Goal: Transaction & Acquisition: Purchase product/service

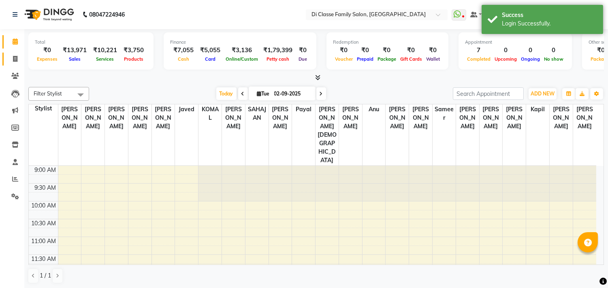
click at [15, 56] on icon at bounding box center [15, 59] width 4 height 6
select select "4704"
select select "service"
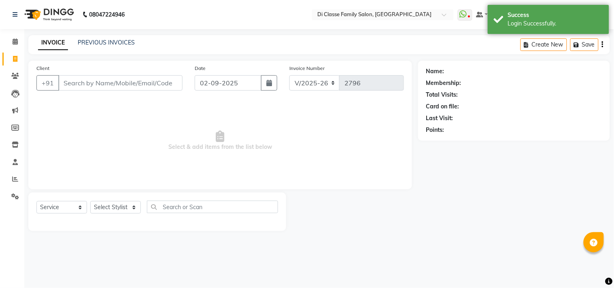
drag, startPoint x: 169, startPoint y: 33, endPoint x: 53, endPoint y: 51, distance: 117.6
click at [164, 36] on div "08047224946 Select Location × Di Classe Family Salon, Sanpada WhatsApp Status ✕…" at bounding box center [307, 144] width 614 height 288
drag, startPoint x: 54, startPoint y: 50, endPoint x: 101, endPoint y: 39, distance: 48.3
click at [62, 50] on div "INVOICE PREVIOUS INVOICES Create New Save" at bounding box center [319, 44] width 582 height 19
click at [101, 39] on link "PREVIOUS INVOICES" at bounding box center [106, 42] width 57 height 7
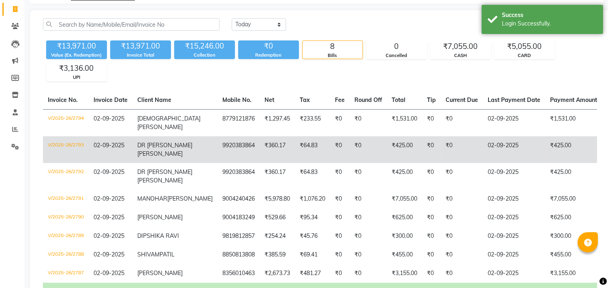
scroll to position [135, 0]
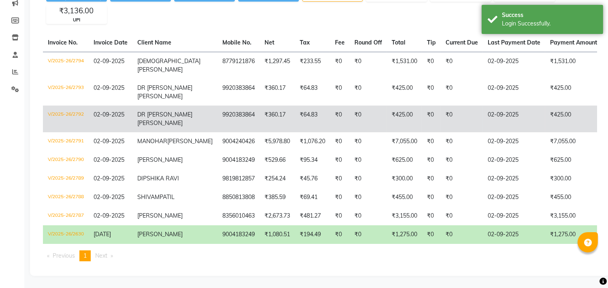
click at [387, 106] on td "₹425.00" at bounding box center [404, 119] width 35 height 27
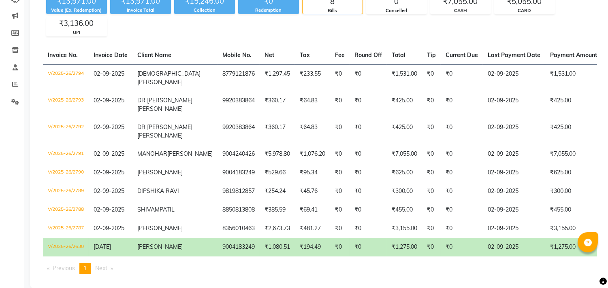
scroll to position [0, 0]
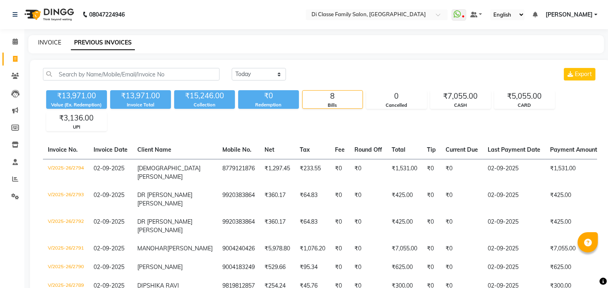
click at [50, 41] on link "INVOICE" at bounding box center [49, 42] width 23 height 7
select select "4704"
select select "service"
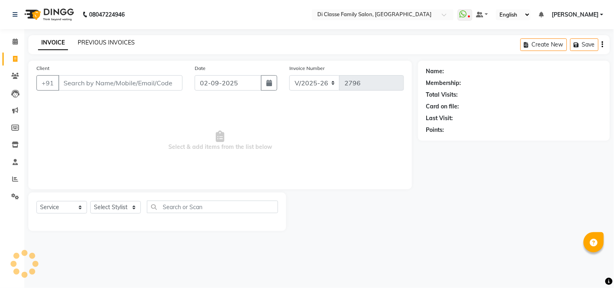
click at [102, 39] on link "PREVIOUS INVOICES" at bounding box center [106, 42] width 57 height 7
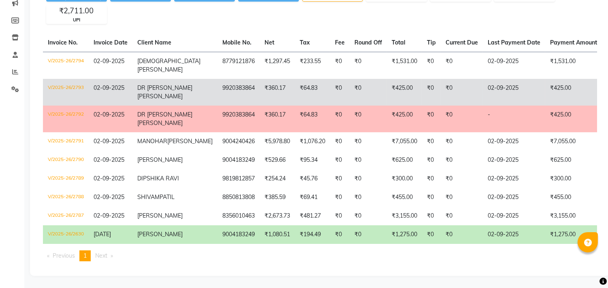
scroll to position [117, 0]
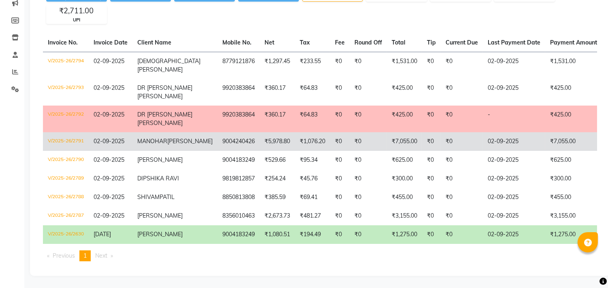
click at [387, 132] on td "₹7,055.00" at bounding box center [404, 141] width 35 height 19
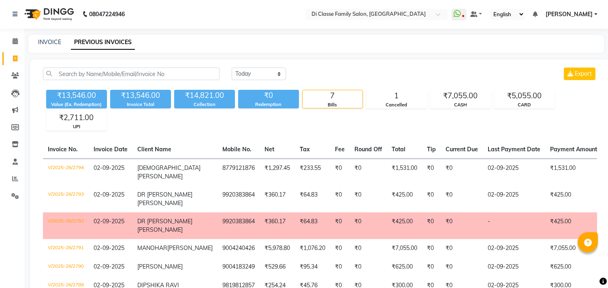
scroll to position [0, 0]
click at [51, 38] on div "INVOICE" at bounding box center [49, 42] width 23 height 9
click at [55, 43] on link "INVOICE" at bounding box center [49, 42] width 23 height 7
select select "service"
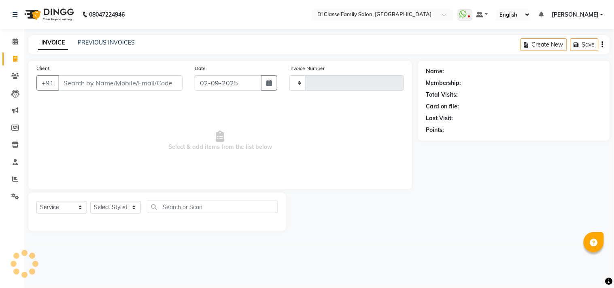
type input "2796"
select select "4704"
click at [103, 49] on div "INVOICE PREVIOUS INVOICES Create New Save" at bounding box center [319, 44] width 582 height 19
click at [108, 43] on link "PREVIOUS INVOICES" at bounding box center [106, 42] width 57 height 7
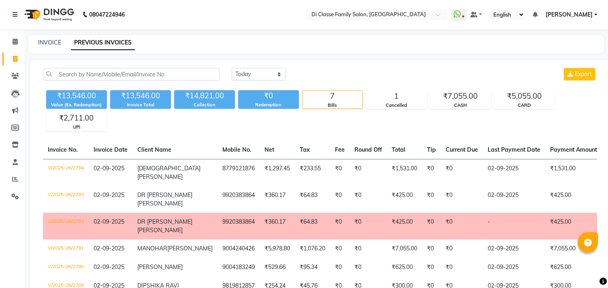
click at [50, 24] on img at bounding box center [48, 14] width 55 height 23
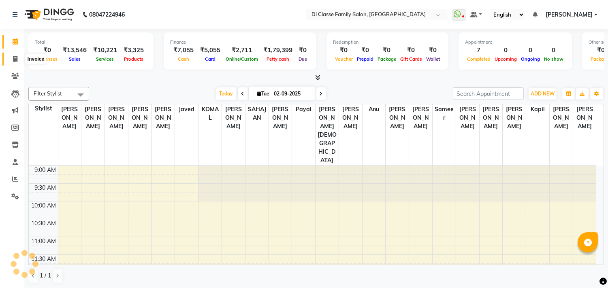
click at [19, 60] on span at bounding box center [15, 59] width 14 height 9
select select "4704"
select select "service"
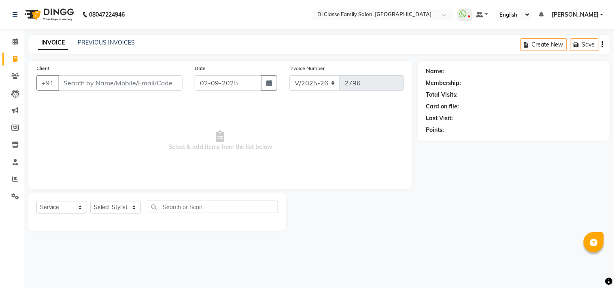
click at [122, 79] on input "Client" at bounding box center [120, 82] width 124 height 15
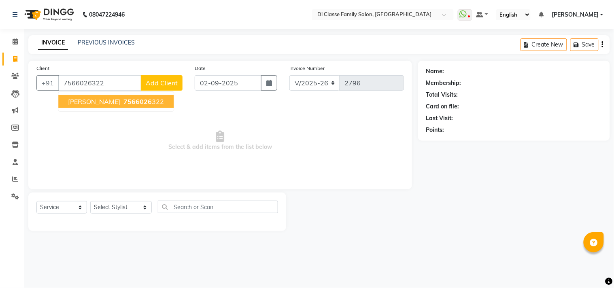
type input "7566026322"
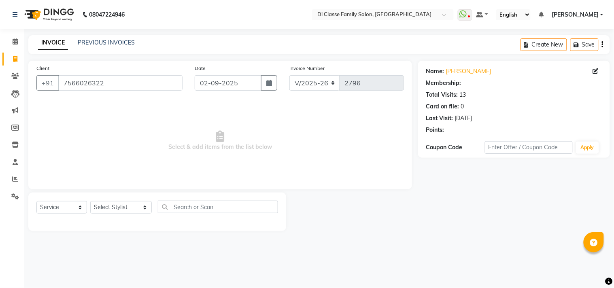
select select "2: Object"
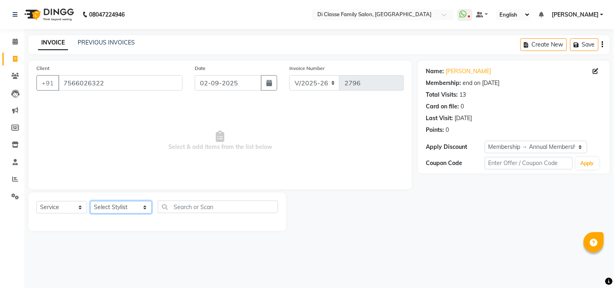
drag, startPoint x: 124, startPoint y: 210, endPoint x: 127, endPoint y: 218, distance: 8.2
click at [124, 210] on select "Select Stylist [PERSON_NAME] [PERSON_NAME] [PERSON_NAME] Front Desk Javed [PERS…" at bounding box center [121, 207] width 62 height 13
select select "90699"
click at [90, 202] on select "Select Stylist [PERSON_NAME] [PERSON_NAME] [PERSON_NAME] Front Desk Javed [PERS…" at bounding box center [121, 207] width 62 height 13
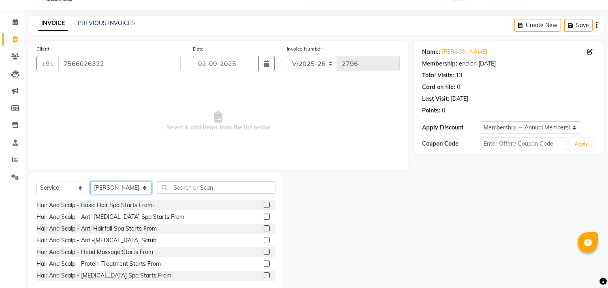
scroll to position [36, 0]
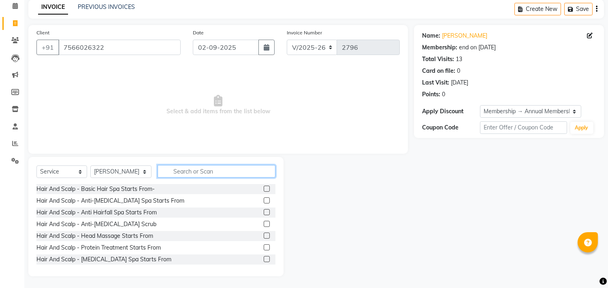
click at [213, 172] on input "text" at bounding box center [217, 171] width 118 height 13
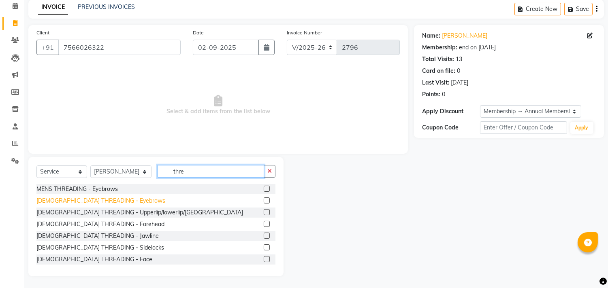
type input "thre"
click at [102, 201] on div "[DEMOGRAPHIC_DATA] THREADING - Eyebrows" at bounding box center [100, 201] width 129 height 9
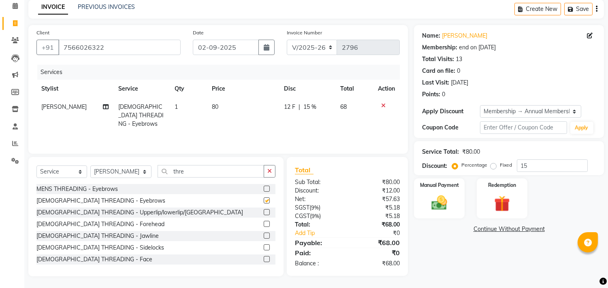
checkbox input "false"
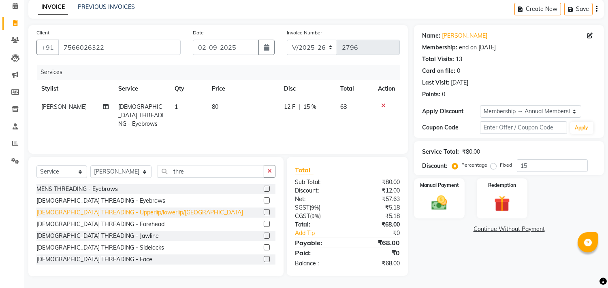
click at [107, 211] on div "[DEMOGRAPHIC_DATA] THREADING - Upperlip/lowerlip/[GEOGRAPHIC_DATA]" at bounding box center [139, 213] width 207 height 9
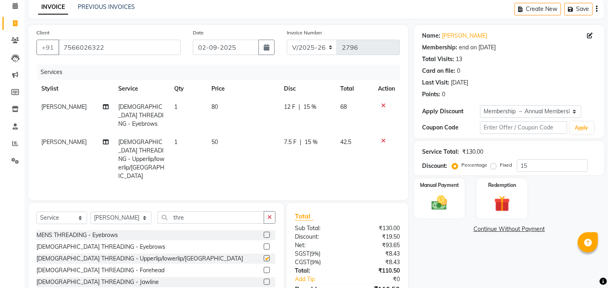
checkbox input "false"
click at [281, 140] on td "7.5 F | 15 %" at bounding box center [307, 159] width 56 height 52
select select "90699"
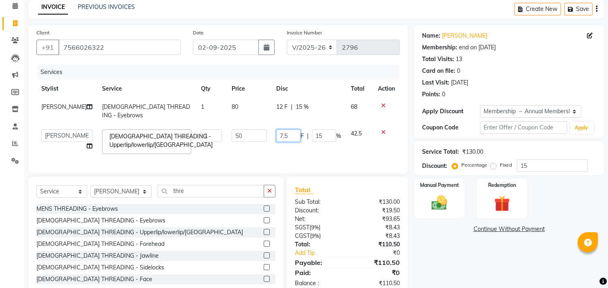
click at [292, 130] on input "7.5" at bounding box center [288, 136] width 24 height 13
type input "7"
type input "8"
click at [287, 139] on td "8 F | 15 %" at bounding box center [308, 142] width 75 height 34
select select "90699"
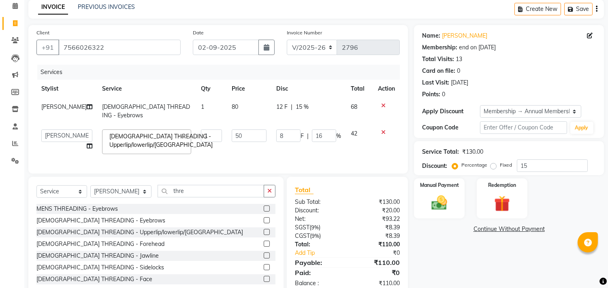
scroll to position [54, 0]
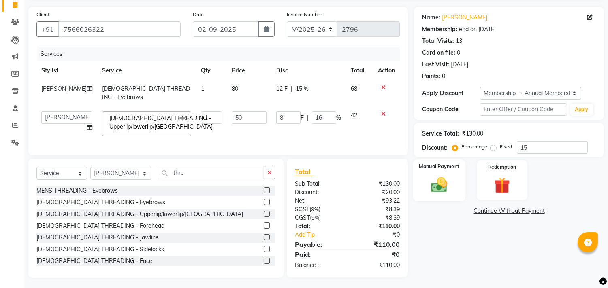
click at [440, 162] on div "Manual Payment" at bounding box center [439, 180] width 53 height 41
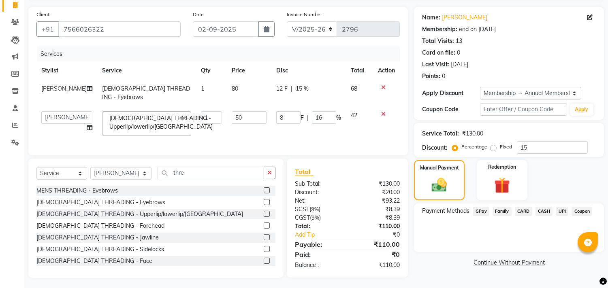
click at [545, 213] on span "CASH" at bounding box center [543, 211] width 17 height 9
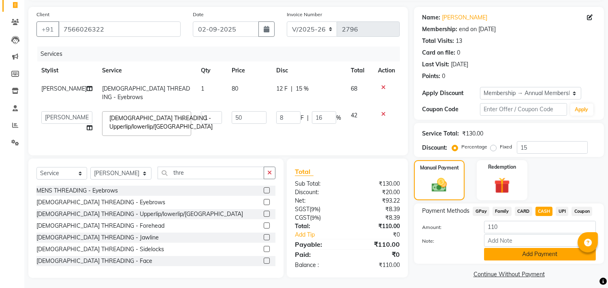
click at [549, 252] on button "Add Payment" at bounding box center [540, 254] width 112 height 13
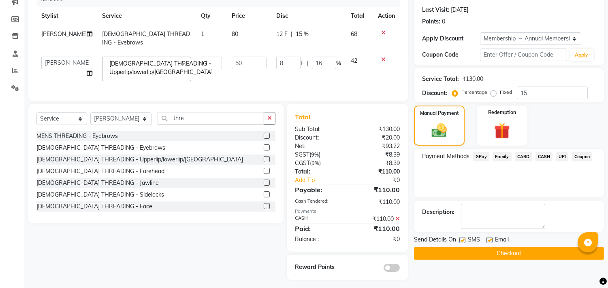
scroll to position [111, 0]
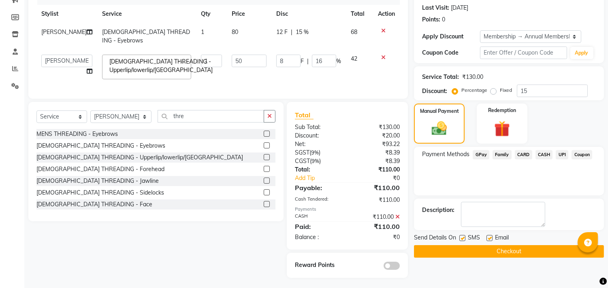
click at [549, 257] on button "Checkout" at bounding box center [509, 251] width 190 height 13
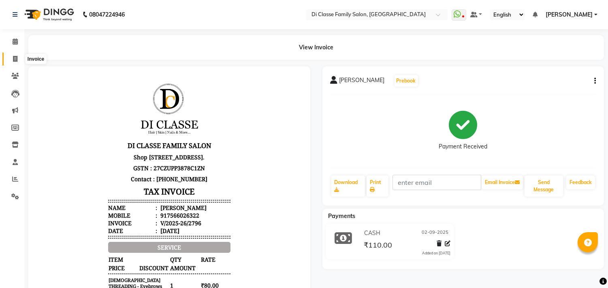
click at [11, 60] on span at bounding box center [15, 59] width 14 height 9
select select "service"
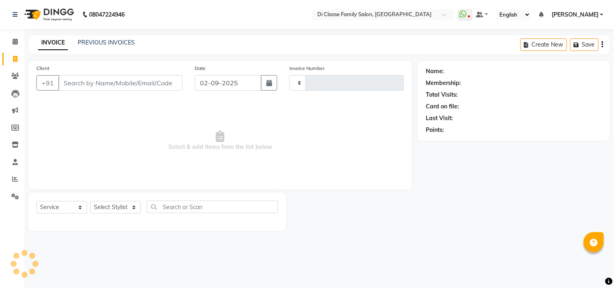
type input "2797"
select select "4704"
click at [89, 83] on input "Client" at bounding box center [120, 82] width 124 height 15
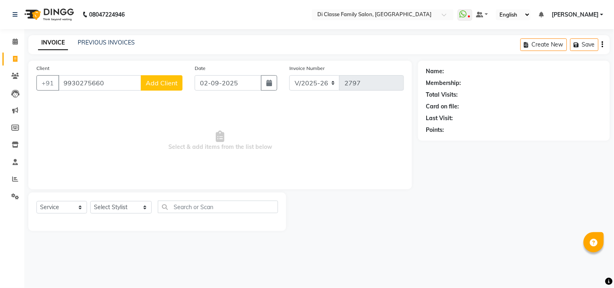
click at [130, 75] on input "9930275660" at bounding box center [99, 82] width 83 height 15
type input "9930275660"
click at [158, 85] on span "Add Client" at bounding box center [162, 83] width 32 height 8
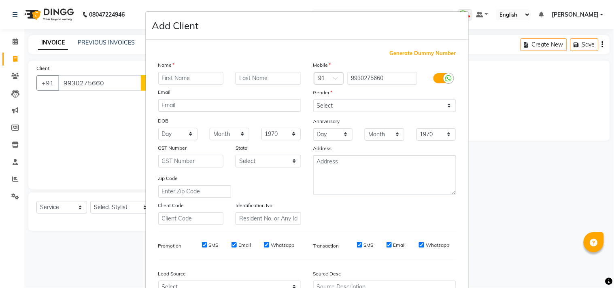
click at [211, 80] on input "text" at bounding box center [191, 78] width 66 height 13
type input "[PERSON_NAME]"
click at [349, 107] on select "Select Male Female Other Prefer Not To Say" at bounding box center [385, 106] width 143 height 13
select select "male"
click at [314, 100] on select "Select Male Female Other Prefer Not To Say" at bounding box center [385, 106] width 143 height 13
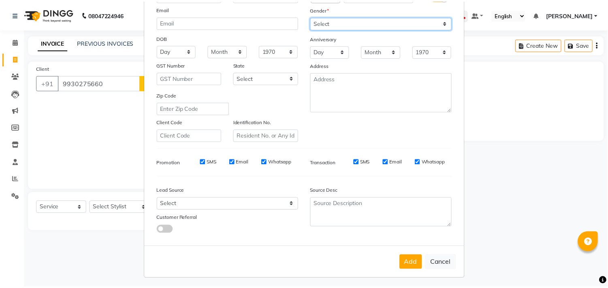
scroll to position [86, 0]
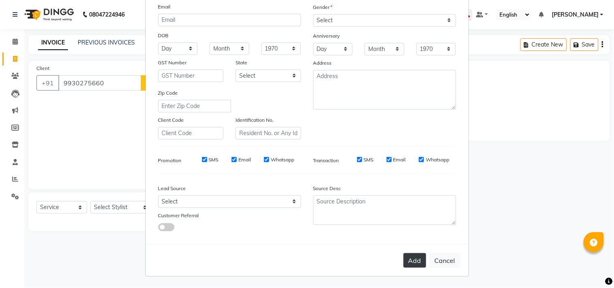
click at [410, 256] on button "Add" at bounding box center [415, 261] width 23 height 15
select select
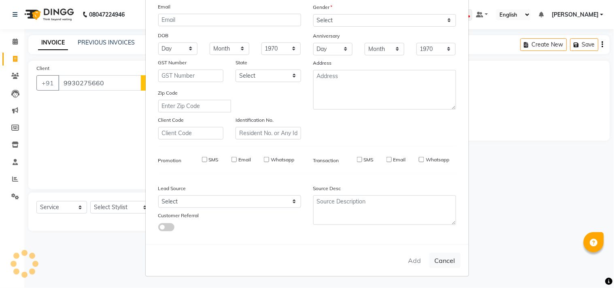
select select
checkbox input "false"
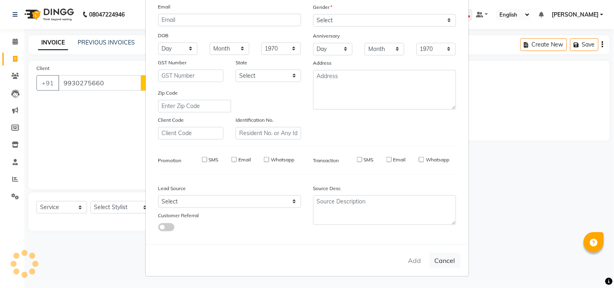
checkbox input "false"
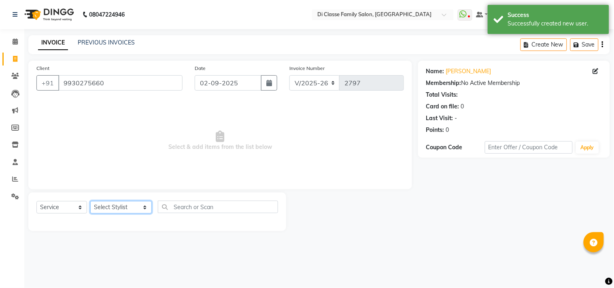
click at [123, 204] on select "Select Stylist aniket Anu AYAZ KADRI Front Desk Javed kapil KOMAL lalita Payal …" at bounding box center [121, 207] width 62 height 13
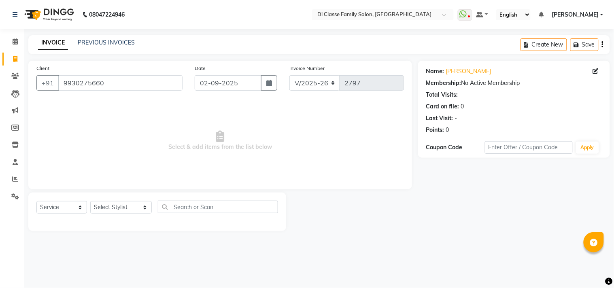
click at [110, 200] on div "Select Service Product Membership Package Voucher Prepaid Gift Card Select Styl…" at bounding box center [157, 212] width 258 height 38
click at [110, 203] on select "Select Stylist aniket Anu AYAZ KADRI Front Desk Javed kapil KOMAL lalita Payal …" at bounding box center [121, 207] width 62 height 13
select select "76830"
click at [90, 202] on select "Select Stylist aniket Anu AYAZ KADRI Front Desk Javed kapil KOMAL lalita Payal …" at bounding box center [121, 207] width 62 height 13
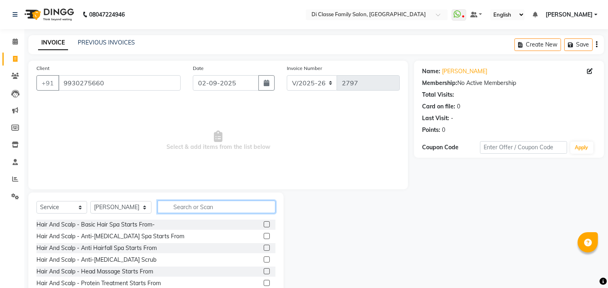
click at [164, 207] on input "text" at bounding box center [217, 207] width 118 height 13
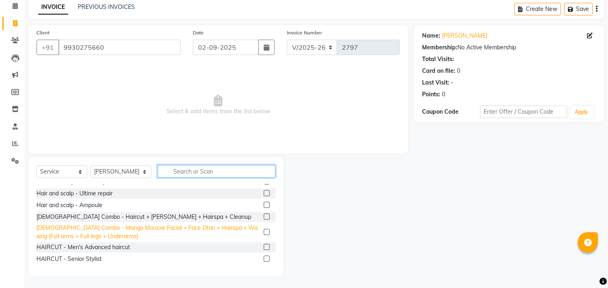
scroll to position [90, 0]
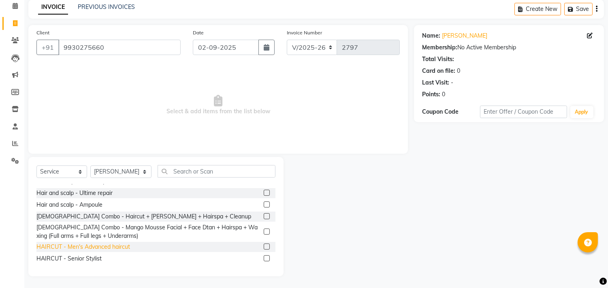
click at [111, 248] on div "HAIRCUT - Men's Advanced haircut" at bounding box center [83, 247] width 94 height 9
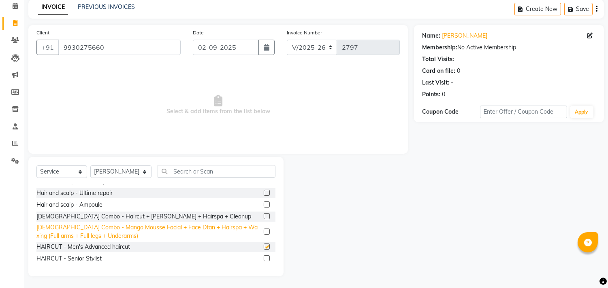
checkbox input "false"
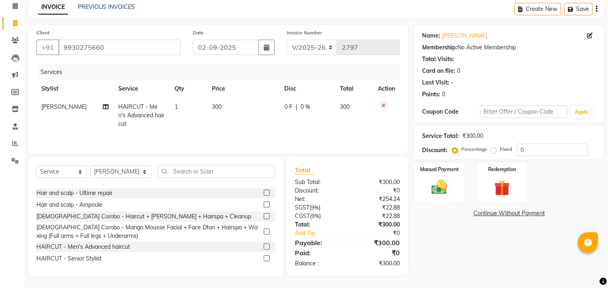
scroll to position [135, 0]
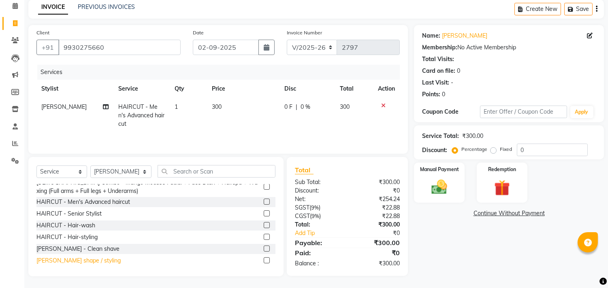
click at [103, 258] on div "BEARD - Beard shape / styling" at bounding box center [78, 261] width 84 height 9
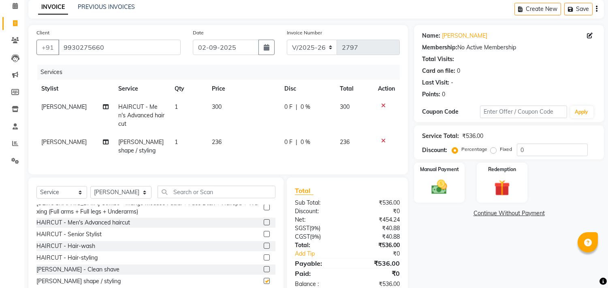
checkbox input "false"
click at [303, 138] on span "0 %" at bounding box center [306, 142] width 10 height 9
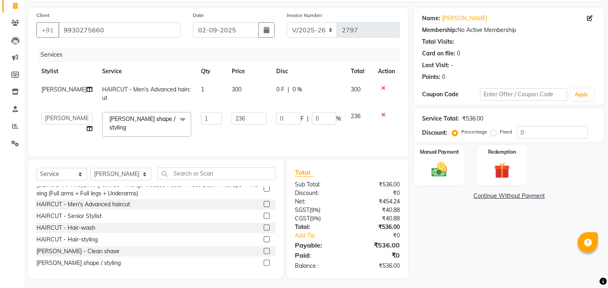
scroll to position [62, 0]
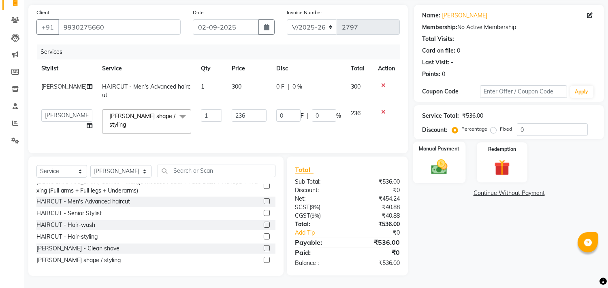
click at [450, 170] on div "Manual Payment" at bounding box center [439, 162] width 53 height 41
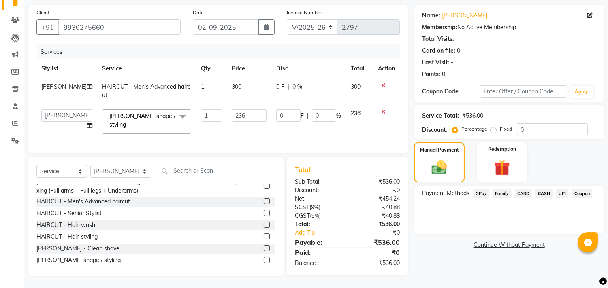
click at [562, 189] on span "UPI" at bounding box center [562, 193] width 13 height 9
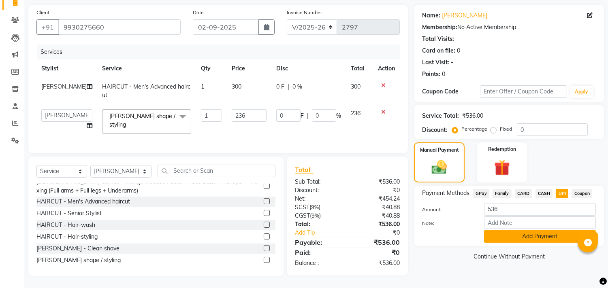
click at [554, 230] on button "Add Payment" at bounding box center [540, 236] width 112 height 13
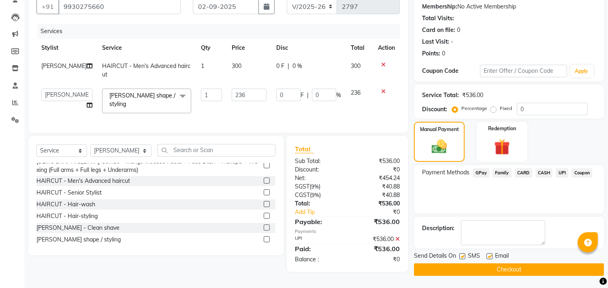
scroll to position [79, 0]
click at [550, 258] on div "Send Details On SMS Email" at bounding box center [509, 257] width 190 height 10
click at [548, 264] on button "Checkout" at bounding box center [509, 270] width 190 height 13
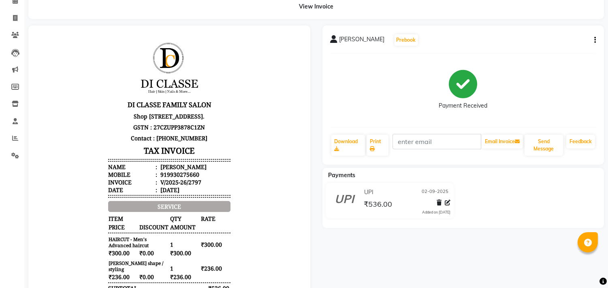
scroll to position [39, 0]
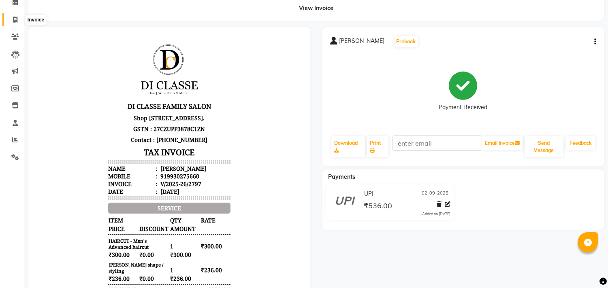
click at [15, 21] on icon at bounding box center [15, 20] width 4 height 6
select select "4704"
select select "service"
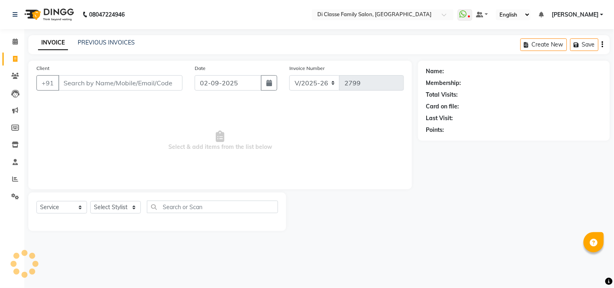
click at [76, 11] on img at bounding box center [48, 14] width 55 height 23
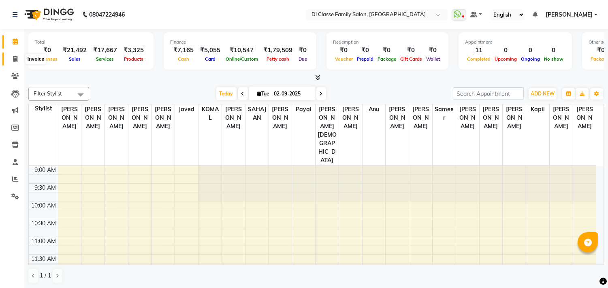
click at [16, 61] on icon at bounding box center [15, 59] width 4 height 6
select select "service"
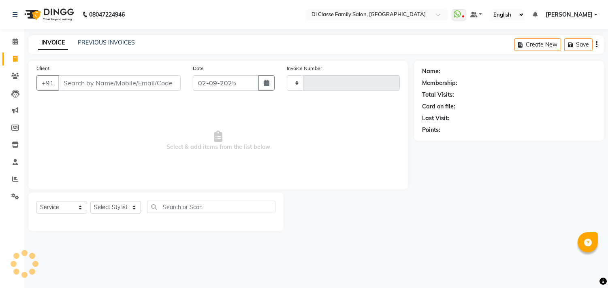
type input "2799"
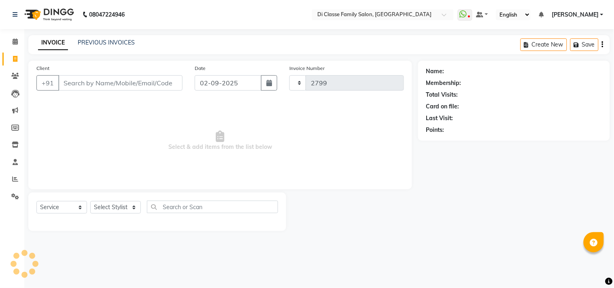
select select "4704"
click at [131, 35] on div "INVOICE PREVIOUS INVOICES Create New Save" at bounding box center [319, 44] width 582 height 19
click at [123, 49] on div "INVOICE PREVIOUS INVOICES Create New Save" at bounding box center [319, 44] width 582 height 19
click at [127, 44] on link "PREVIOUS INVOICES" at bounding box center [106, 42] width 57 height 7
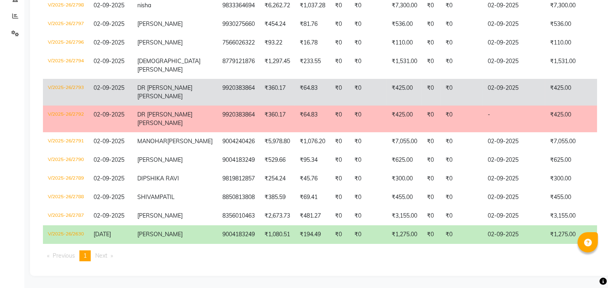
scroll to position [180, 0]
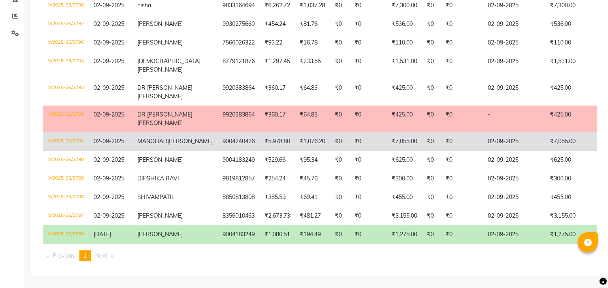
click at [295, 140] on td "₹1,076.20" at bounding box center [312, 141] width 35 height 19
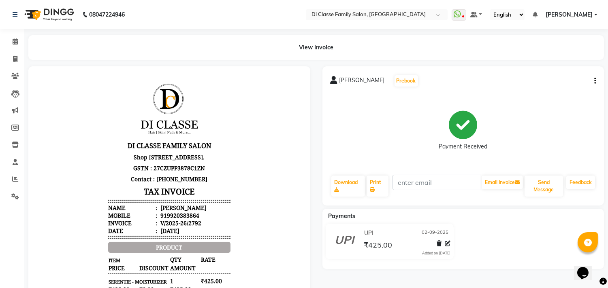
click at [595, 81] on icon "button" at bounding box center [595, 81] width 2 height 0
click at [537, 61] on div "Cancel Invoice / Refund Invoice" at bounding box center [540, 66] width 83 height 10
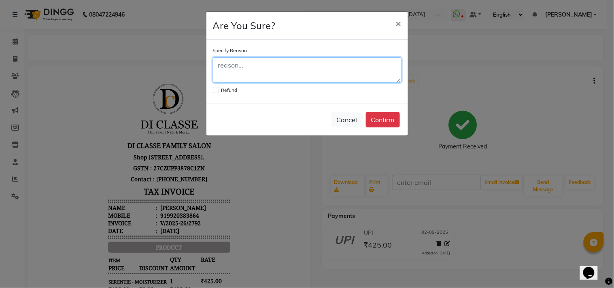
click at [280, 71] on textarea at bounding box center [307, 70] width 189 height 25
type textarea "cancel"
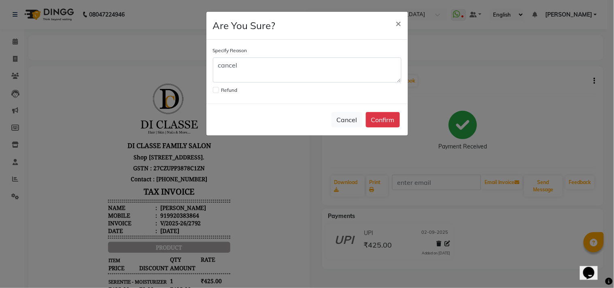
click at [398, 115] on button "Confirm" at bounding box center [383, 119] width 34 height 15
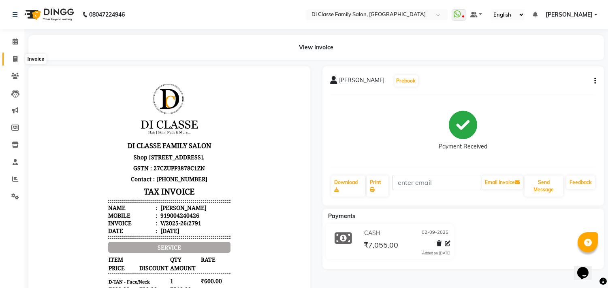
click at [20, 59] on span at bounding box center [15, 59] width 14 height 9
select select "4704"
select select "service"
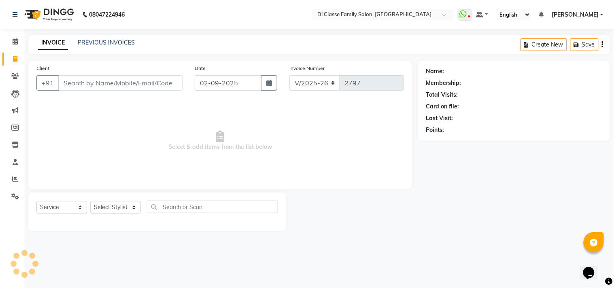
click at [128, 88] on input "Client" at bounding box center [120, 82] width 124 height 15
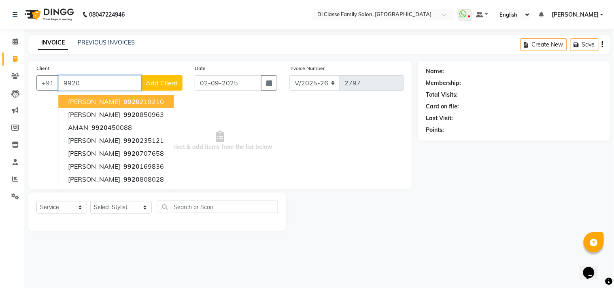
click at [84, 82] on input "9920" at bounding box center [99, 82] width 83 height 15
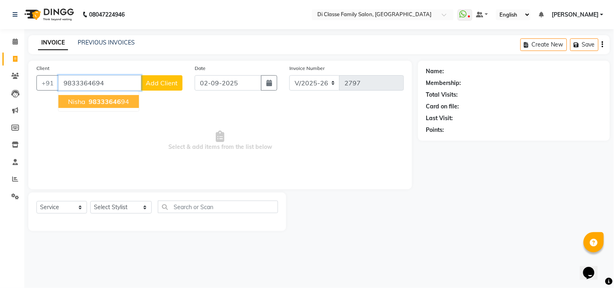
type input "9833364694"
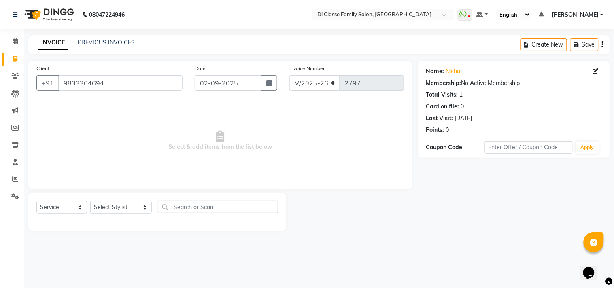
drag, startPoint x: 136, startPoint y: 201, endPoint x: 122, endPoint y: 213, distance: 18.3
click at [134, 203] on div "Select Service Product Membership Package Voucher Prepaid Gift Card Select Styl…" at bounding box center [157, 210] width 242 height 19
click at [122, 213] on select "Select Stylist aniket Anu AYAZ KADRI Front Desk Javed kapil KOMAL lalita Payal …" at bounding box center [121, 207] width 62 height 13
select select "59601"
click at [90, 202] on select "Select Stylist aniket Anu AYAZ KADRI Front Desk Javed kapil KOMAL lalita Payal …" at bounding box center [121, 207] width 62 height 13
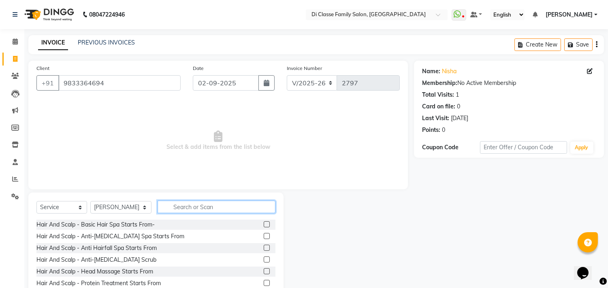
click at [192, 203] on input "text" at bounding box center [217, 207] width 118 height 13
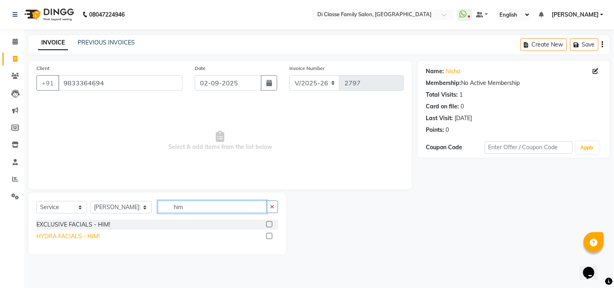
type input "him"
click at [92, 237] on div "HYDRA FACIALS - HIM!" at bounding box center [67, 237] width 63 height 9
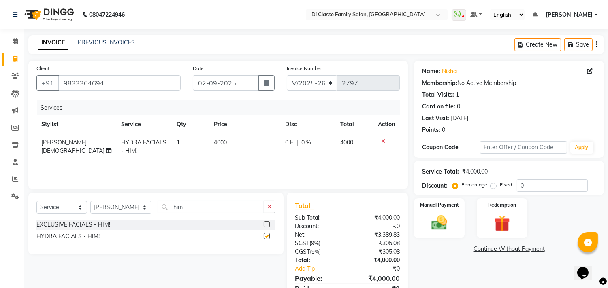
checkbox input "false"
click at [268, 211] on button "button" at bounding box center [270, 207] width 12 height 13
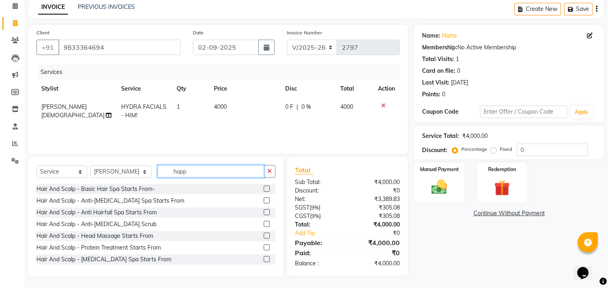
scroll to position [35, 0]
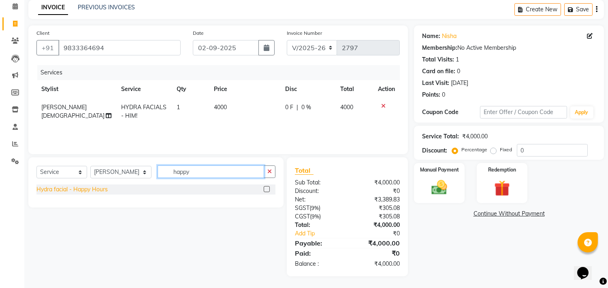
type input "happy"
click at [85, 188] on div "Hydra facial - Happy Hours" at bounding box center [71, 190] width 71 height 9
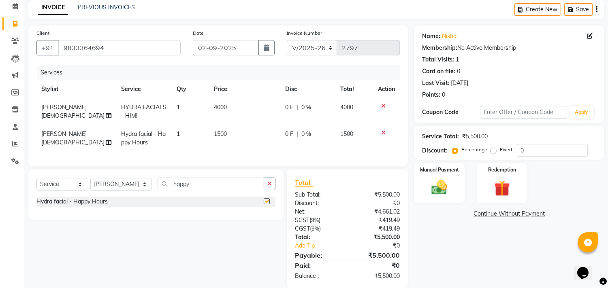
checkbox input "false"
click at [270, 187] on icon "button" at bounding box center [269, 184] width 4 height 6
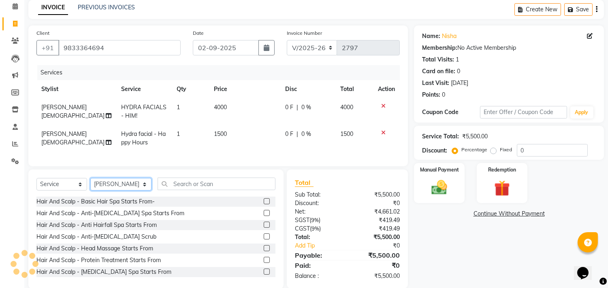
drag, startPoint x: 108, startPoint y: 192, endPoint x: 116, endPoint y: 186, distance: 10.6
click at [108, 191] on select "Select Stylist [PERSON_NAME] [PERSON_NAME] [PERSON_NAME] Front Desk Javed [PERS…" at bounding box center [120, 184] width 61 height 13
select select "28414"
click at [90, 185] on select "Select Stylist aniket Anu AYAZ KADRI Front Desk Javed kapil KOMAL lalita Payal …" at bounding box center [120, 184] width 61 height 13
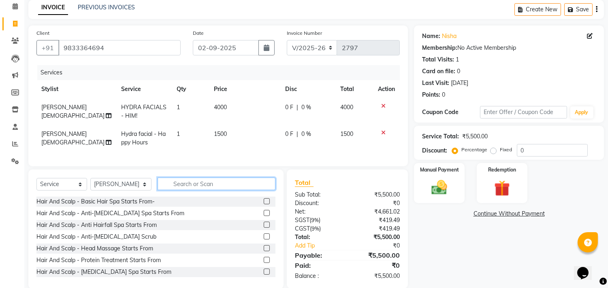
click at [194, 190] on input "text" at bounding box center [217, 184] width 118 height 13
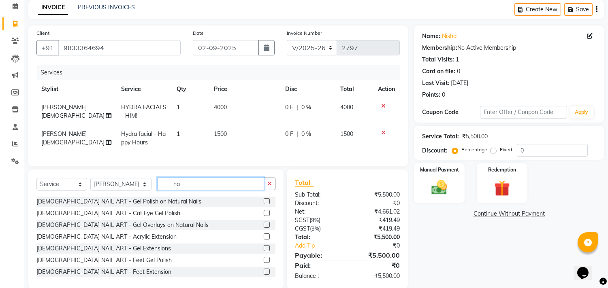
type input "n"
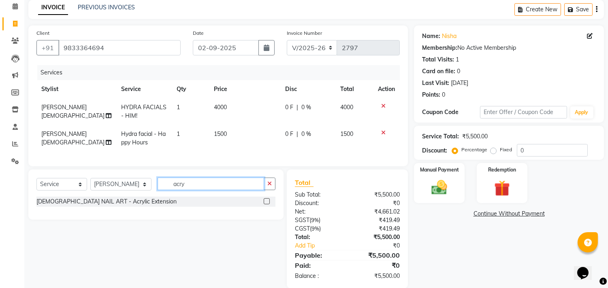
type input "acry"
click at [104, 206] on div "FEMALE NAIL ART - Acrylic Extension" at bounding box center [106, 202] width 140 height 9
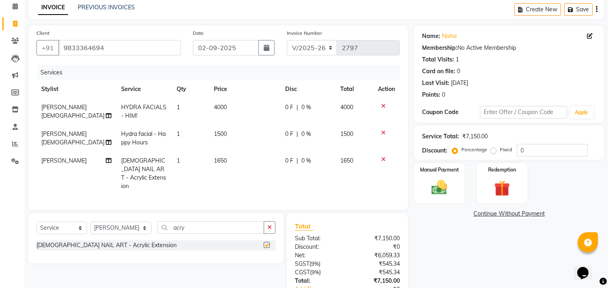
checkbox input "false"
click at [224, 161] on td "1650" at bounding box center [245, 174] width 72 height 44
select select "28414"
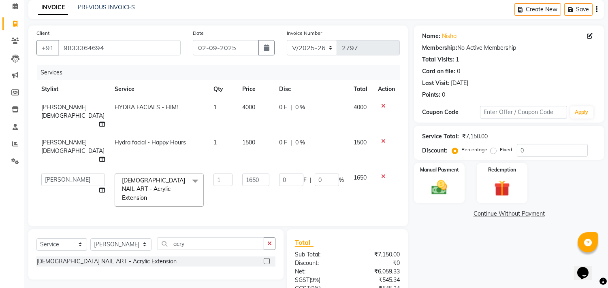
click at [242, 174] on input "1650" at bounding box center [255, 180] width 27 height 13
click at [255, 174] on input "11700650" at bounding box center [255, 180] width 27 height 13
type input "1700"
drag, startPoint x: 250, startPoint y: 176, endPoint x: 275, endPoint y: 170, distance: 25.8
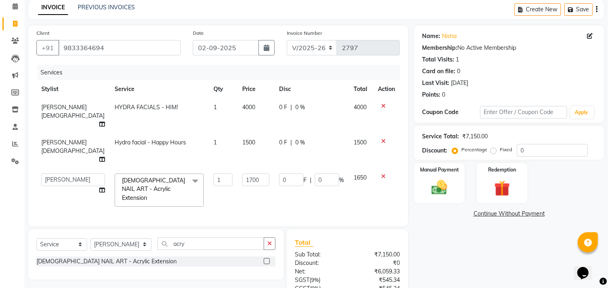
click at [249, 176] on td "1700" at bounding box center [255, 190] width 37 height 43
select select "28414"
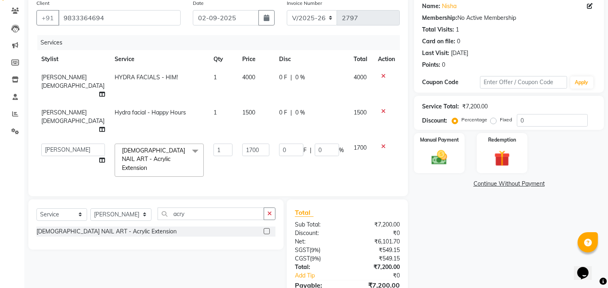
scroll to position [89, 0]
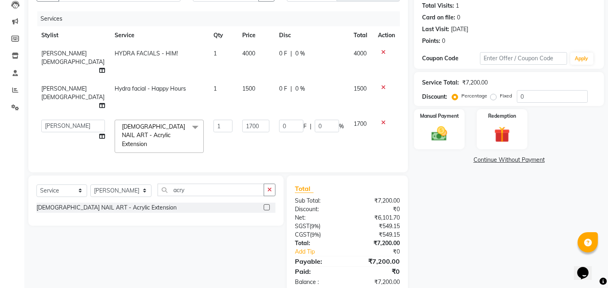
click at [312, 138] on div "Services Stylist Service Qty Price Disc Total Action RESHMA SHAIKH HYDRA FACIAL…" at bounding box center [217, 87] width 363 height 153
click at [112, 185] on select "Select Stylist aniket Anu AYAZ KADRI Front Desk Javed kapil KOMAL lalita Payal …" at bounding box center [120, 191] width 61 height 13
select select "28410"
click at [90, 185] on select "Select Stylist aniket Anu AYAZ KADRI Front Desk Javed kapil KOMAL lalita Payal …" at bounding box center [120, 191] width 61 height 13
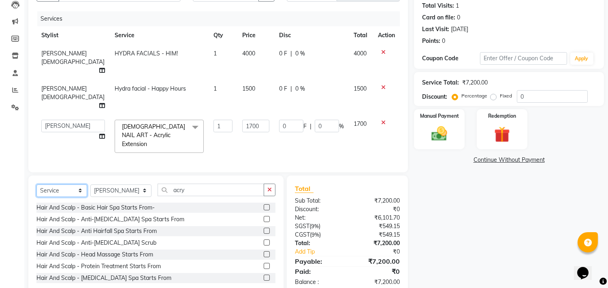
click at [76, 185] on select "Select Service Product Membership Package Voucher Prepaid Gift Card" at bounding box center [61, 191] width 51 height 13
click at [36, 185] on select "Select Service Product Membership Package Voucher Prepaid Gift Card" at bounding box center [61, 191] width 51 height 13
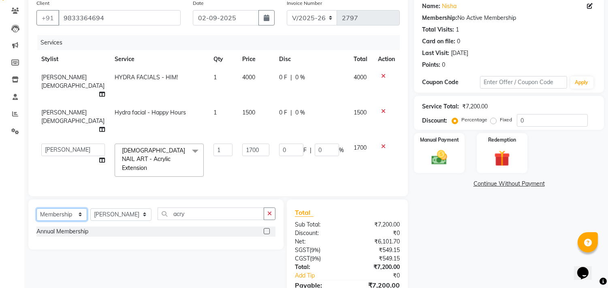
scroll to position [44, 0]
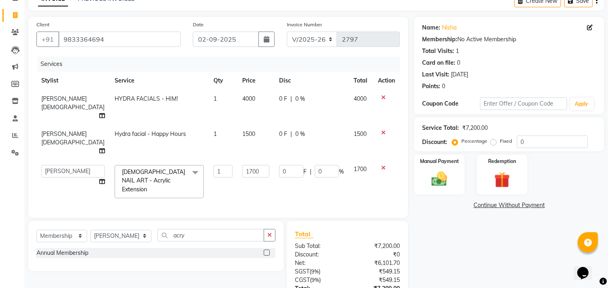
click at [267, 248] on div at bounding box center [270, 253] width 12 height 10
click at [265, 250] on label at bounding box center [267, 253] width 6 height 6
click at [265, 251] on input "checkbox" at bounding box center [266, 253] width 5 height 5
select select "select"
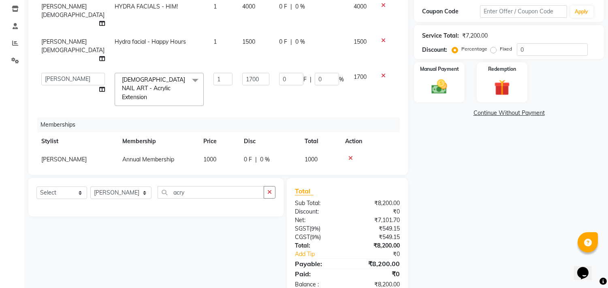
scroll to position [147, 0]
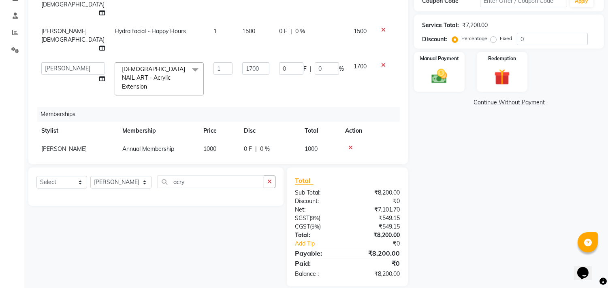
click at [237, 140] on td "1000" at bounding box center [218, 149] width 41 height 18
select select "28410"
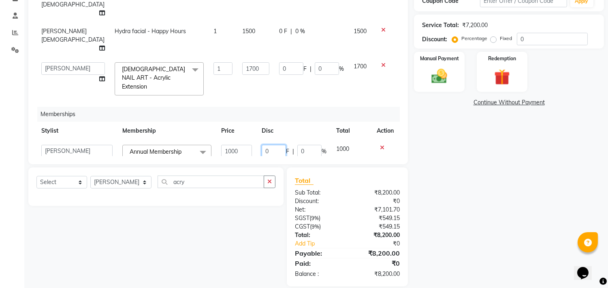
click at [264, 145] on input "0" at bounding box center [274, 151] width 24 height 13
type input "500"
click at [292, 122] on th "Disc" at bounding box center [294, 131] width 75 height 18
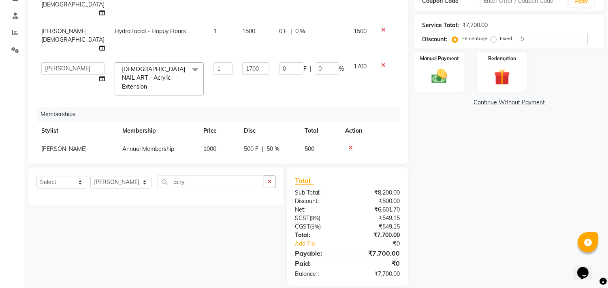
click at [274, 72] on td "0 F | 0 %" at bounding box center [311, 79] width 75 height 43
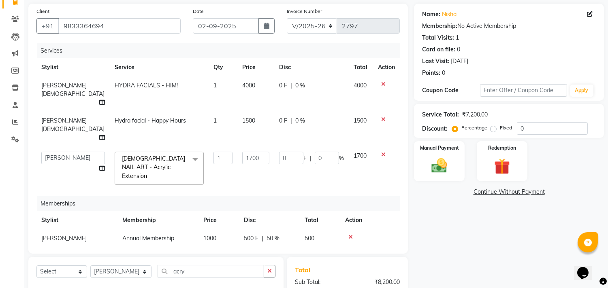
scroll to position [57, 0]
click at [289, 90] on td "0 F | 0 %" at bounding box center [311, 94] width 75 height 35
select select "59601"
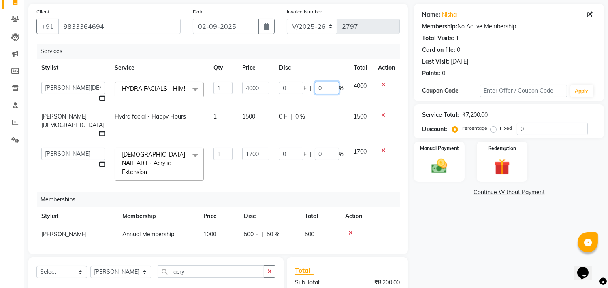
click at [327, 90] on input "0" at bounding box center [327, 88] width 24 height 13
type input "010"
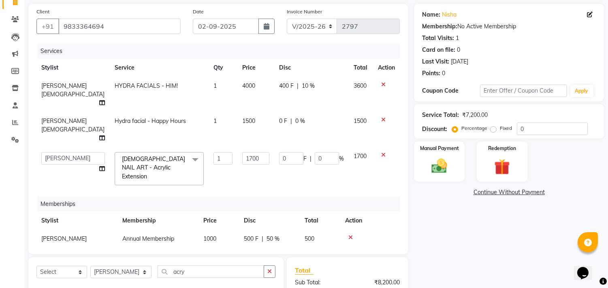
click at [316, 106] on tbody "RESHMA SHAIKH HYDRA FACIALS - HIM! 1 4000 400 F | 10 % 3600 RESHMA SHAIKH Hydra…" at bounding box center [217, 133] width 363 height 113
click at [309, 117] on td "0 F | 0 %" at bounding box center [311, 129] width 75 height 35
select select "59601"
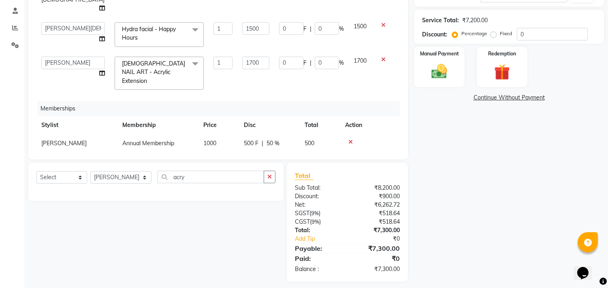
scroll to position [154, 0]
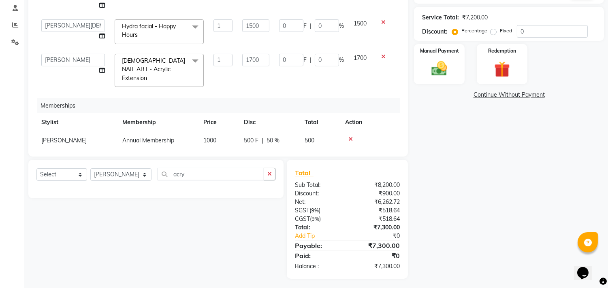
click at [454, 153] on div "Name: Nisha Membership: No Active Membership Total Visits: 1 Card on file: 0 La…" at bounding box center [512, 92] width 196 height 373
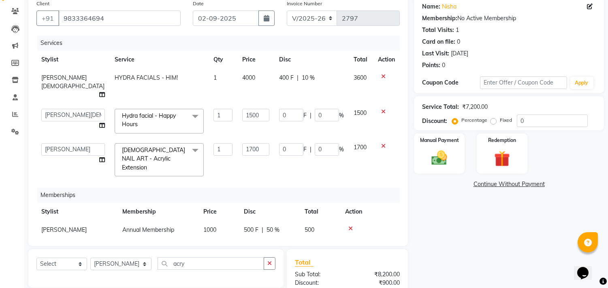
scroll to position [64, 0]
click at [463, 142] on div "Manual Payment" at bounding box center [439, 154] width 53 height 41
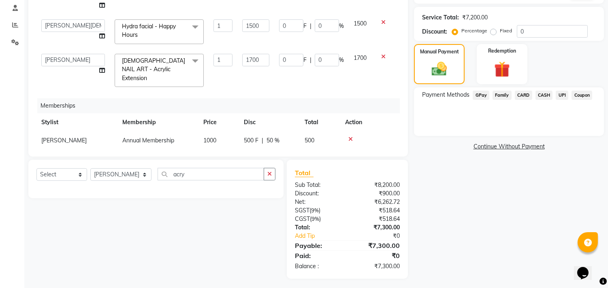
scroll to position [109, 0]
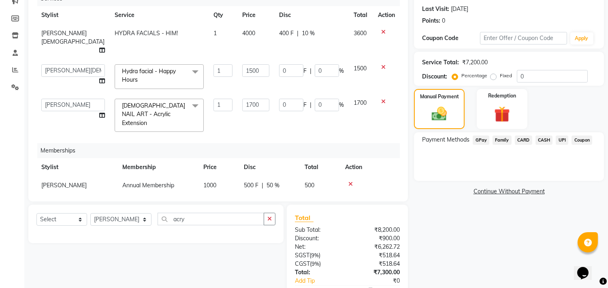
click at [559, 141] on span "UPI" at bounding box center [562, 140] width 13 height 9
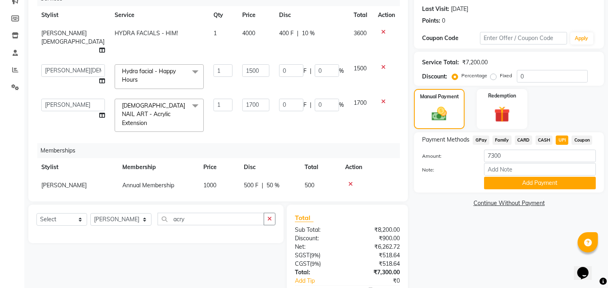
click at [555, 179] on button "Add Payment" at bounding box center [540, 183] width 112 height 13
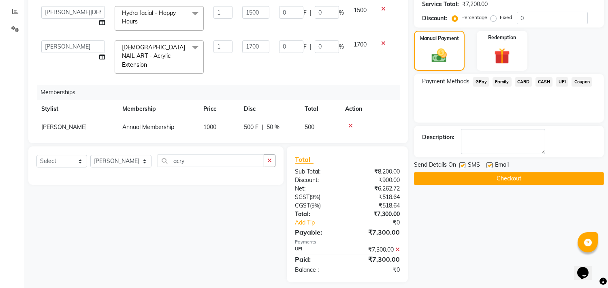
scroll to position [171, 0]
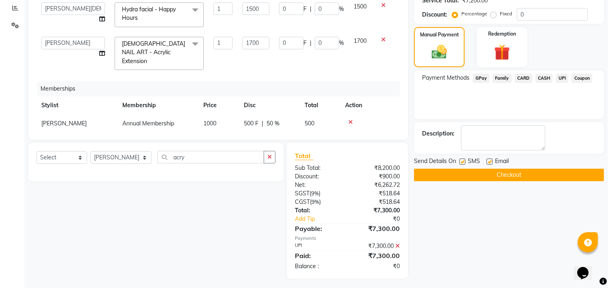
click at [548, 178] on button "Checkout" at bounding box center [509, 175] width 190 height 13
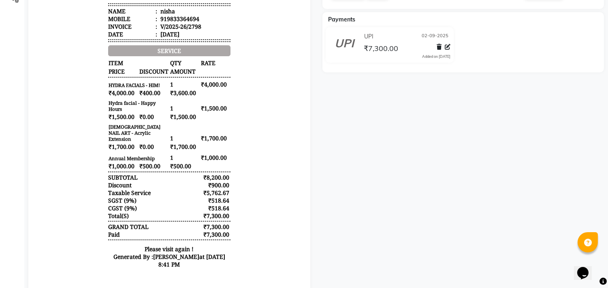
scroll to position [175, 0]
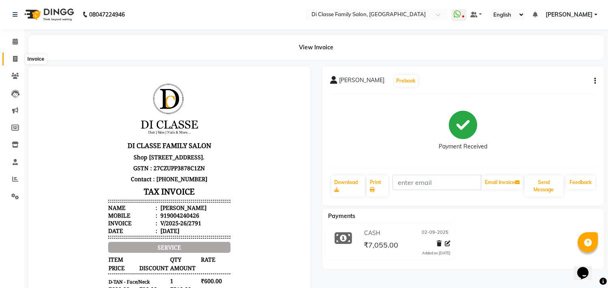
click at [17, 55] on span at bounding box center [15, 59] width 14 height 9
select select "4704"
select select "service"
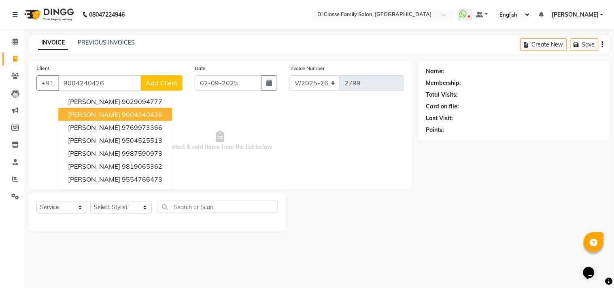
type input "9004240426"
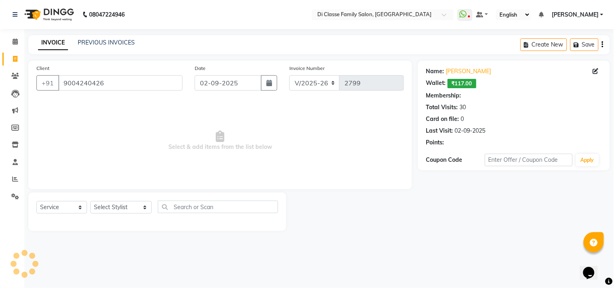
select select "2: Object"
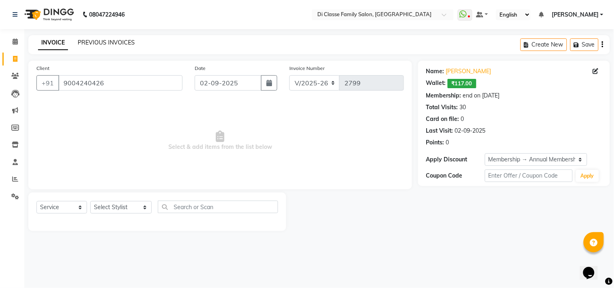
click at [108, 46] on link "PREVIOUS INVOICES" at bounding box center [106, 42] width 57 height 7
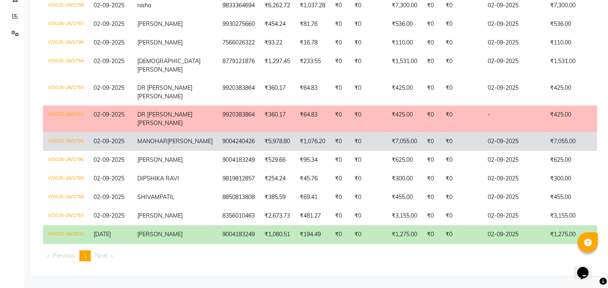
scroll to position [180, 0]
click at [422, 132] on td "₹0" at bounding box center [431, 141] width 19 height 19
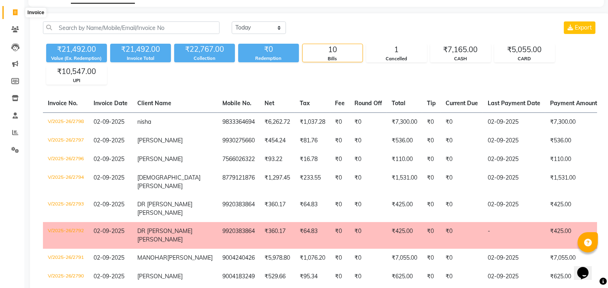
scroll to position [0, 0]
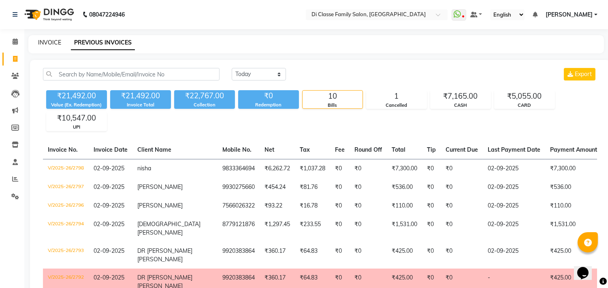
click at [45, 43] on link "INVOICE" at bounding box center [49, 42] width 23 height 7
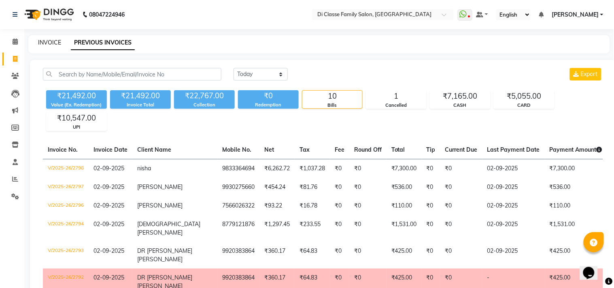
select select "4704"
select select "service"
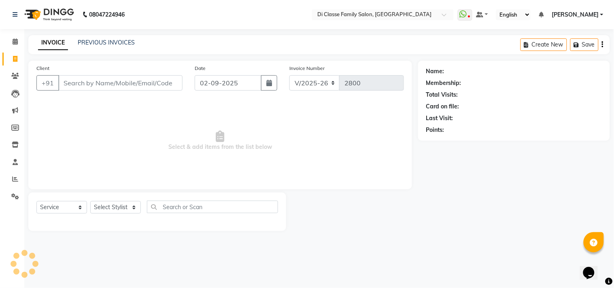
click at [117, 49] on div "INVOICE PREVIOUS INVOICES Create New Save" at bounding box center [319, 44] width 582 height 19
click at [117, 46] on link "PREVIOUS INVOICES" at bounding box center [106, 42] width 57 height 7
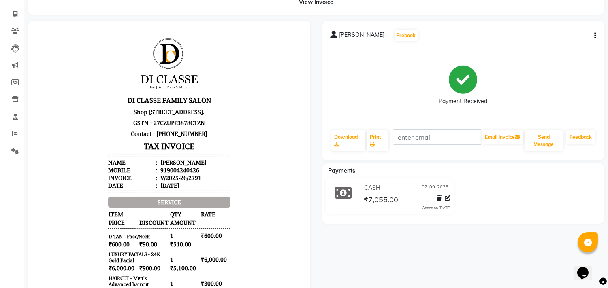
scroll to position [45, 0]
click at [592, 40] on button "button" at bounding box center [593, 36] width 5 height 9
click at [548, 14] on div "Cancel Invoice / Refund Invoice" at bounding box center [540, 16] width 83 height 10
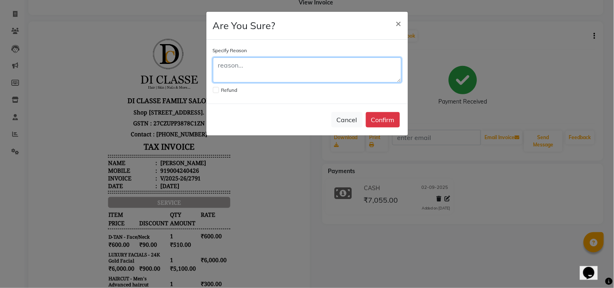
click at [319, 79] on textarea at bounding box center [307, 70] width 189 height 25
type textarea "cancel"
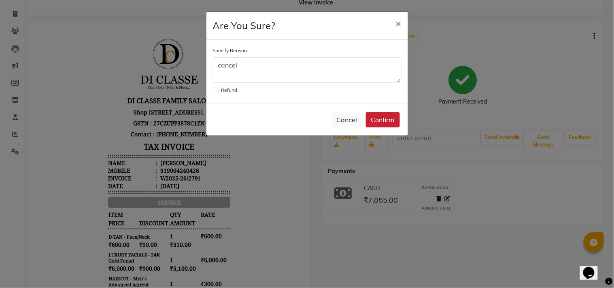
click at [390, 123] on button "Confirm" at bounding box center [383, 119] width 34 height 15
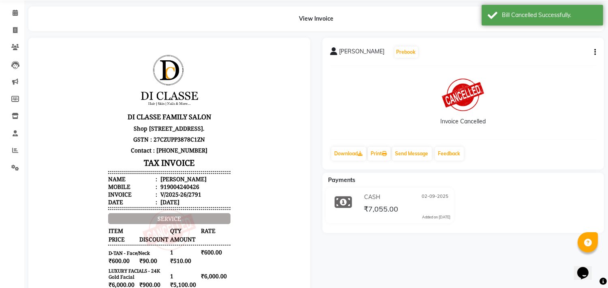
scroll to position [0, 0]
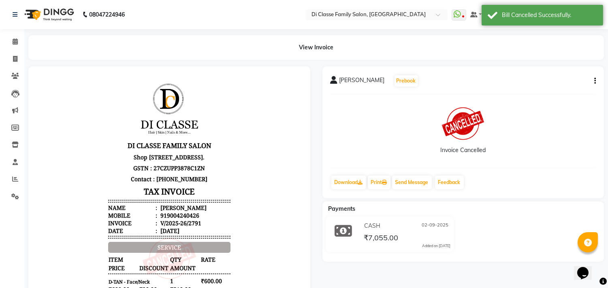
click at [18, 50] on li "Calendar" at bounding box center [12, 41] width 24 height 17
click at [17, 59] on span at bounding box center [15, 59] width 14 height 9
select select "4704"
select select "service"
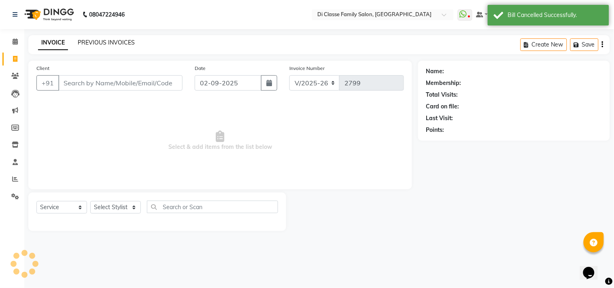
click at [99, 44] on link "PREVIOUS INVOICES" at bounding box center [106, 42] width 57 height 7
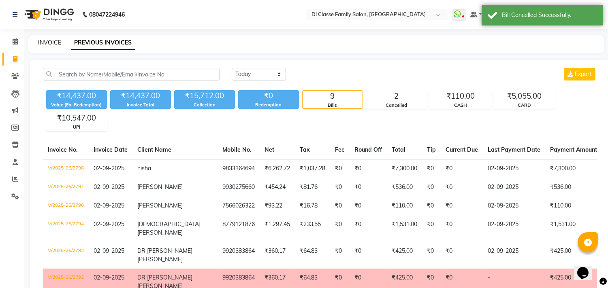
click at [53, 45] on link "INVOICE" at bounding box center [49, 42] width 23 height 7
select select "4704"
select select "service"
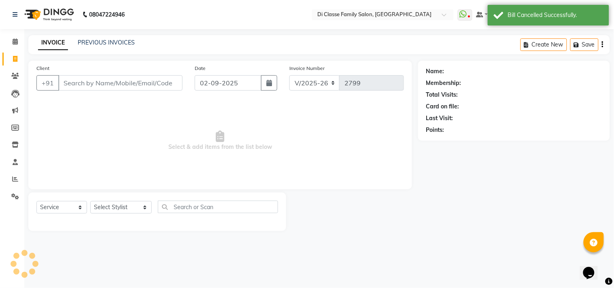
click at [90, 79] on input "Client" at bounding box center [120, 82] width 124 height 15
type input "Remuneration: Your"
click at [151, 86] on input "Remuneration: Your" at bounding box center [120, 82] width 124 height 15
click at [176, 84] on input "Remuneration: Your" at bounding box center [120, 82] width 124 height 15
click at [173, 83] on input "Remuneration: Your" at bounding box center [120, 82] width 124 height 15
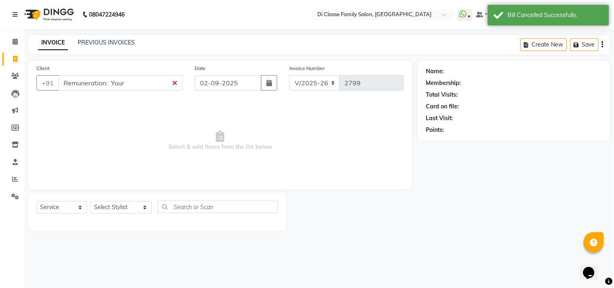
click at [164, 85] on input "Remuneration: Your" at bounding box center [120, 82] width 124 height 15
click at [164, 84] on input "Remuneration: Your" at bounding box center [120, 82] width 124 height 15
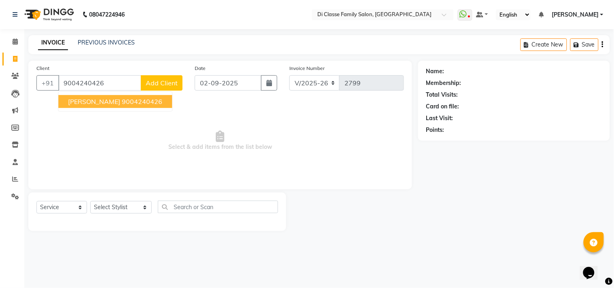
type input "9004240426"
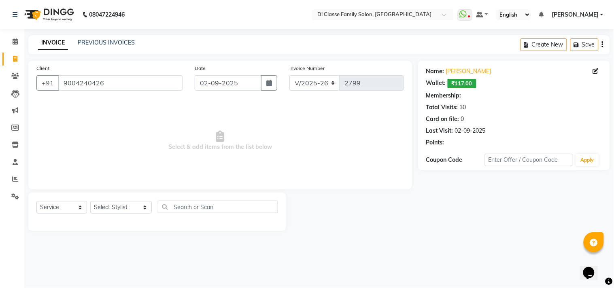
select select "2: Object"
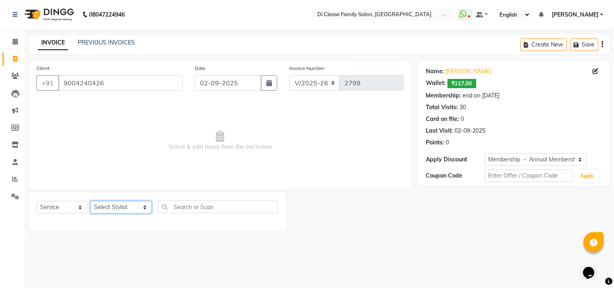
drag, startPoint x: 128, startPoint y: 204, endPoint x: 134, endPoint y: 202, distance: 6.0
click at [128, 204] on select "Select Stylist aniket Anu AYAZ KADRI Front Desk Javed kapil KOMAL lalita Payal …" at bounding box center [121, 207] width 62 height 13
select select "28414"
click at [90, 202] on select "Select Stylist aniket Anu AYAZ KADRI Front Desk Javed kapil KOMAL lalita Payal …" at bounding box center [121, 207] width 62 height 13
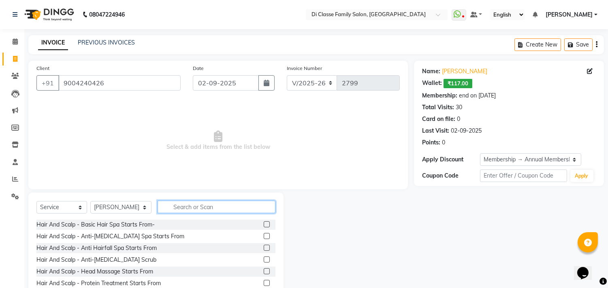
click at [173, 201] on input "text" at bounding box center [217, 207] width 118 height 13
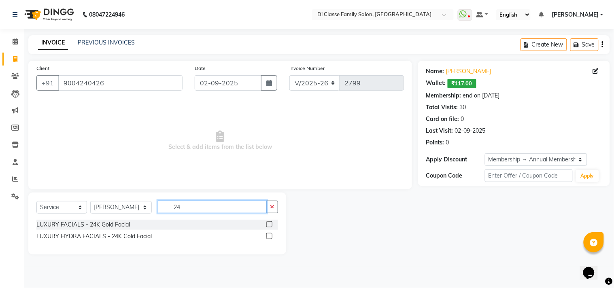
type input "24"
click at [118, 242] on div "LUXURY FACIALS - 24K Gold Facial LUXURY HYDRA FACIALS - 24K Gold Facial" at bounding box center [157, 231] width 242 height 23
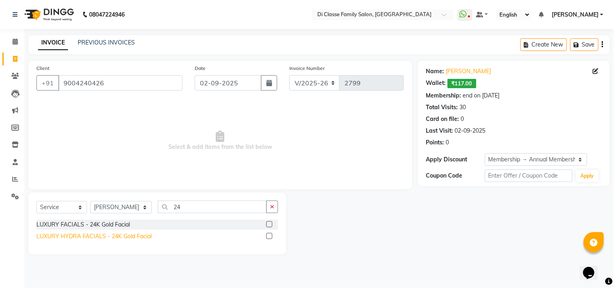
click at [124, 236] on div "LUXURY HYDRA FACIALS - 24K Gold Facial" at bounding box center [93, 237] width 115 height 9
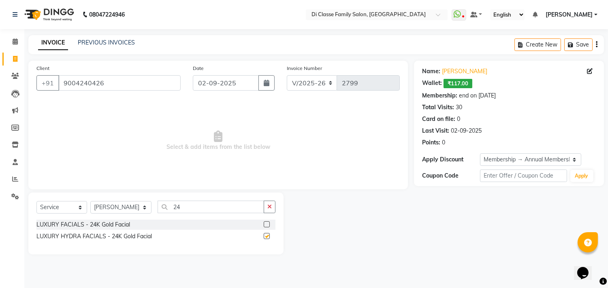
checkbox input "false"
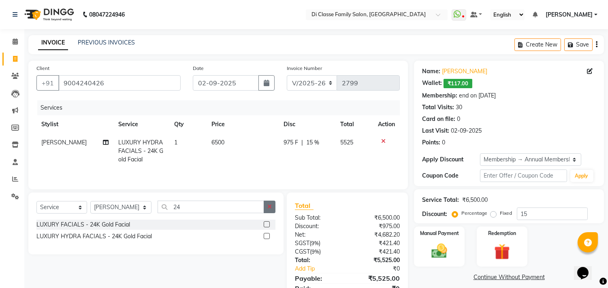
click at [270, 206] on icon "button" at bounding box center [269, 207] width 4 height 6
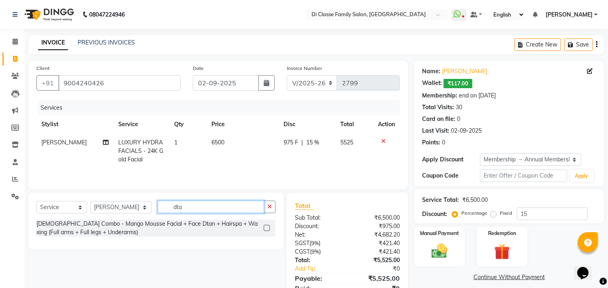
type input "dta"
click at [265, 203] on button "button" at bounding box center [270, 207] width 12 height 13
type input "D"
type input "d"
type input "D tan"
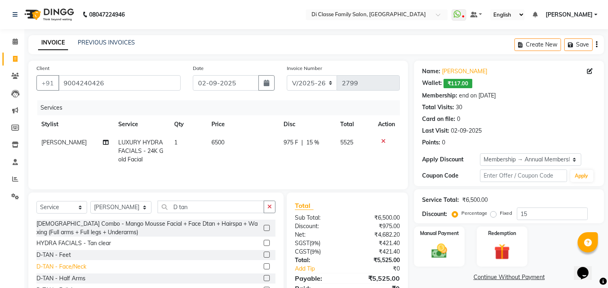
click at [77, 265] on div "D-TAN - Face/Neck" at bounding box center [61, 267] width 50 height 9
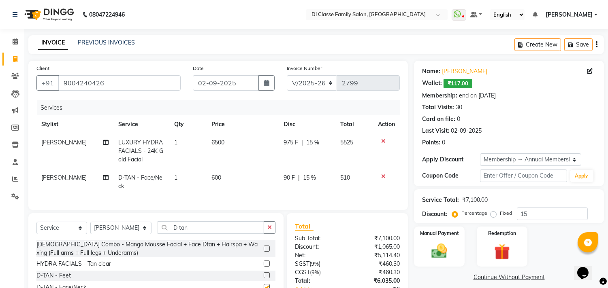
checkbox input "false"
click at [267, 225] on div "Select Service Product Membership Package Voucher Prepaid Gift Card Select Styl…" at bounding box center [155, 272] width 255 height 119
click at [275, 230] on div "Select Service Product Membership Package Voucher Prepaid Gift Card Select Styl…" at bounding box center [155, 272] width 255 height 119
click at [141, 150] on span "LUXURY HYDRA FACIALS - 24K Gold Facial" at bounding box center [140, 151] width 45 height 24
select select "28414"
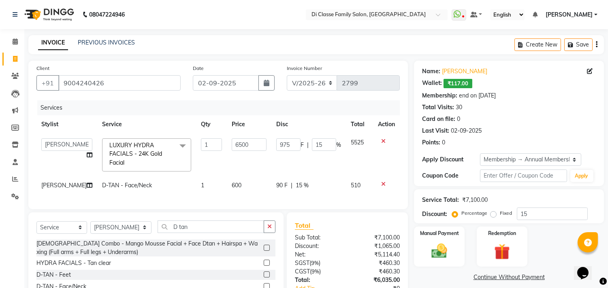
click at [145, 146] on span "LUXURY HYDRA FACIALS - 24K Gold Facial x" at bounding box center [142, 154] width 71 height 26
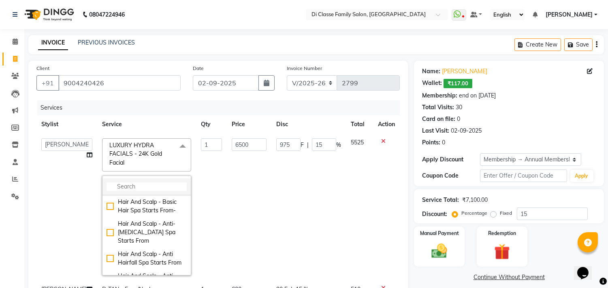
click at [143, 184] on input "multiselect-search" at bounding box center [147, 187] width 80 height 9
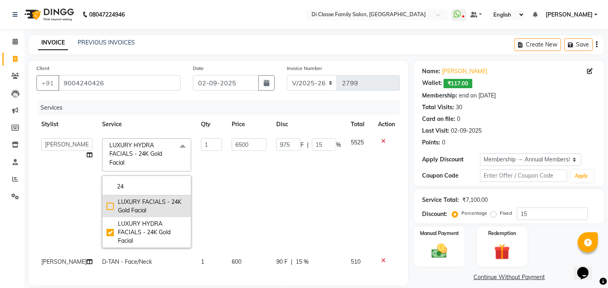
type input "24"
click at [135, 211] on div "LUXURY FACIALS - 24K Gold Facial" at bounding box center [147, 206] width 80 height 17
checkbox input "true"
checkbox input "false"
type input "6000"
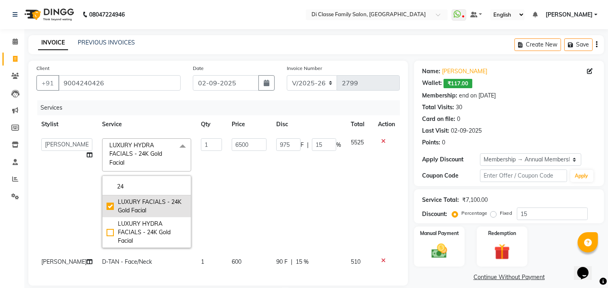
type input "900"
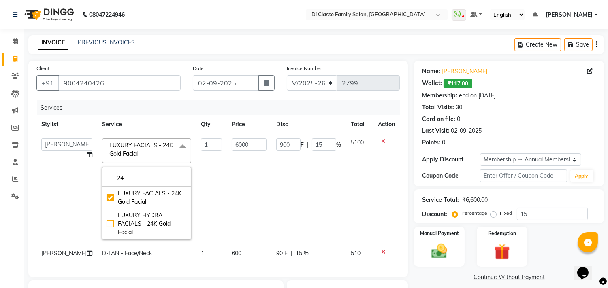
click at [284, 184] on td "900 F | 15 %" at bounding box center [308, 189] width 75 height 111
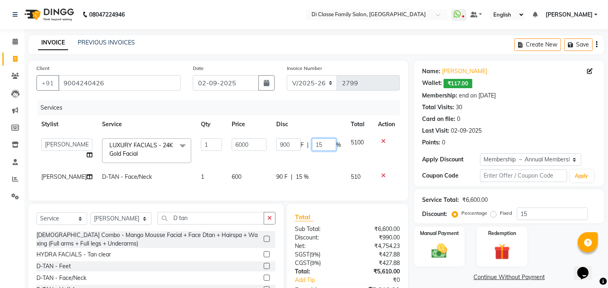
click at [318, 146] on input "15" at bounding box center [324, 145] width 24 height 13
click at [318, 167] on tbody "aniket Anu AYAZ KADRI Front Desk Javed kapil KOMAL lalita Payal Pooja Jadhav Ra…" at bounding box center [217, 160] width 363 height 53
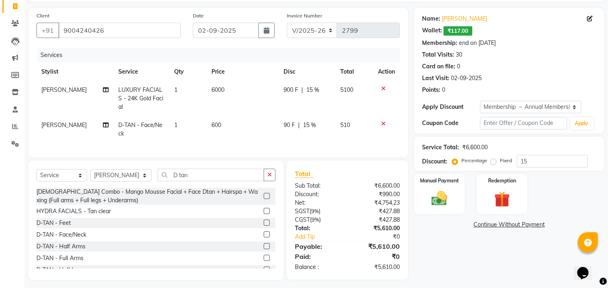
scroll to position [55, 0]
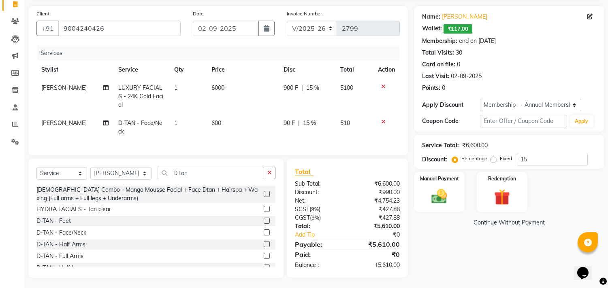
click at [268, 172] on icon "button" at bounding box center [269, 173] width 4 height 6
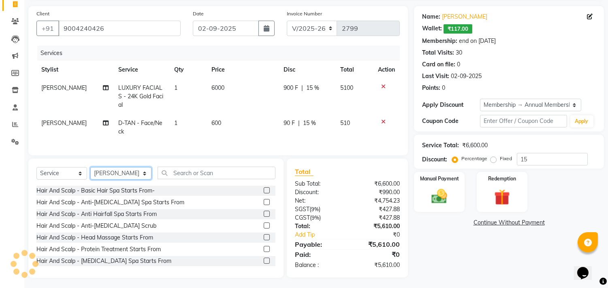
click at [115, 173] on select "Select Stylist aniket Anu AYAZ KADRI Front Desk Javed kapil KOMAL lalita Payal …" at bounding box center [120, 173] width 61 height 13
select select "51560"
click at [90, 167] on select "Select Stylist aniket Anu AYAZ KADRI Front Desk Javed kapil KOMAL lalita Payal …" at bounding box center [120, 173] width 61 height 13
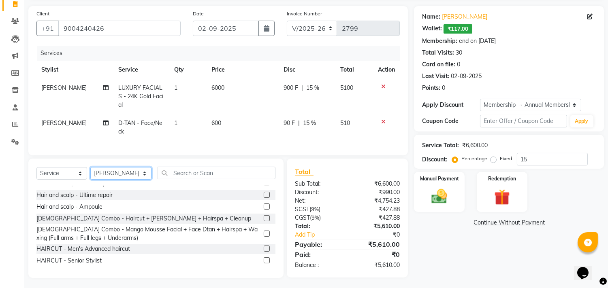
scroll to position [90, 0]
click at [105, 245] on div "HAIRCUT - Men's Advanced haircut" at bounding box center [83, 249] width 94 height 9
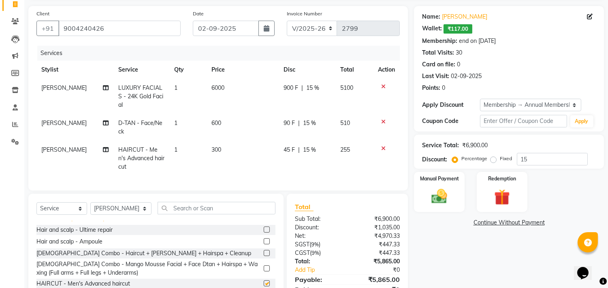
checkbox input "false"
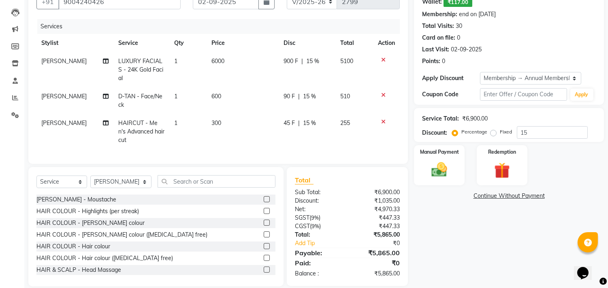
scroll to position [270, 0]
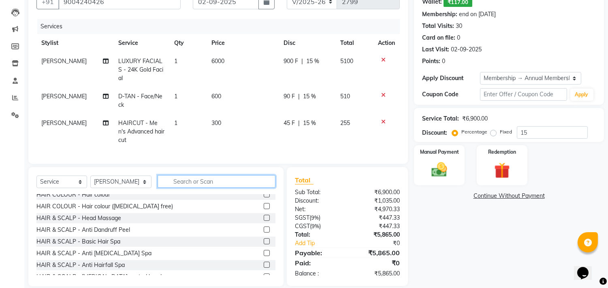
click at [182, 175] on input "text" at bounding box center [217, 181] width 118 height 13
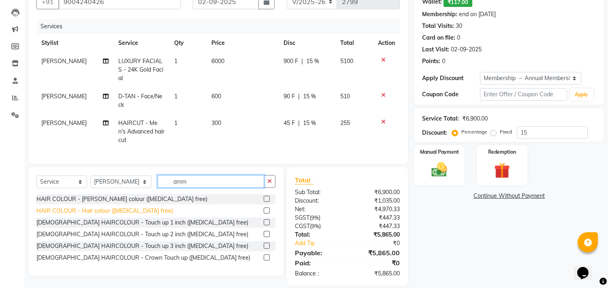
scroll to position [0, 0]
type input "amm"
click at [135, 207] on div "HAIR COLOUR - Hair colour (ammonia free)" at bounding box center [104, 211] width 137 height 9
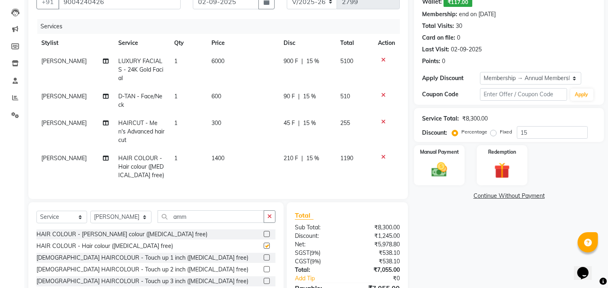
checkbox input "false"
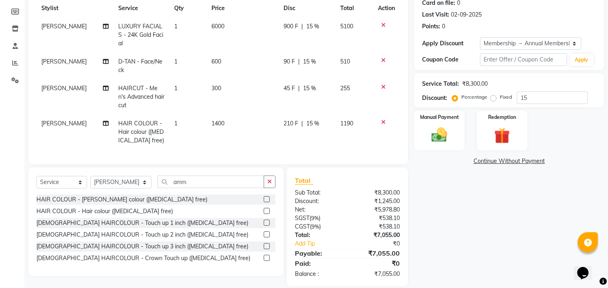
click at [246, 128] on td "1400" at bounding box center [243, 132] width 72 height 35
select select "51560"
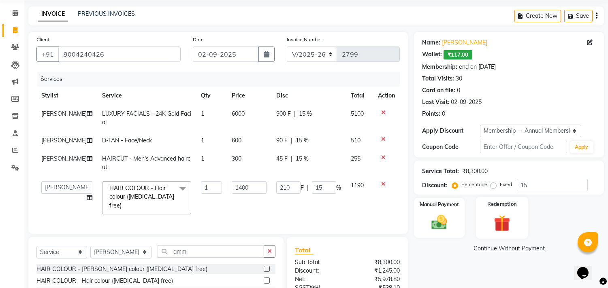
scroll to position [26, 0]
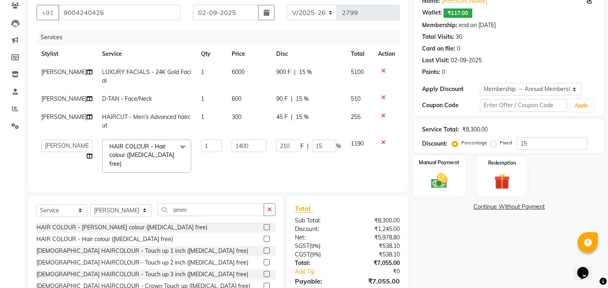
click at [435, 173] on img at bounding box center [439, 181] width 27 height 19
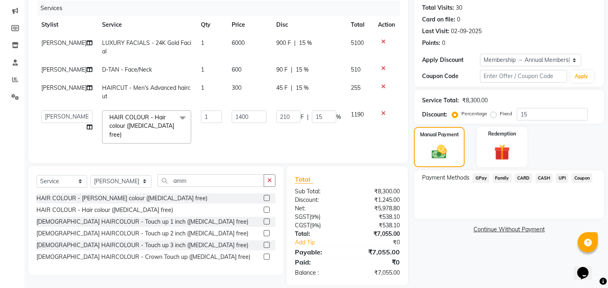
scroll to position [115, 0]
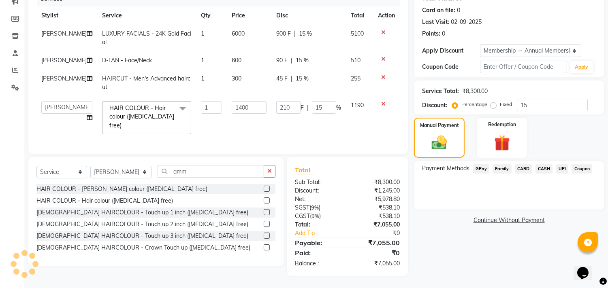
click at [545, 165] on span "CASH" at bounding box center [543, 168] width 17 height 9
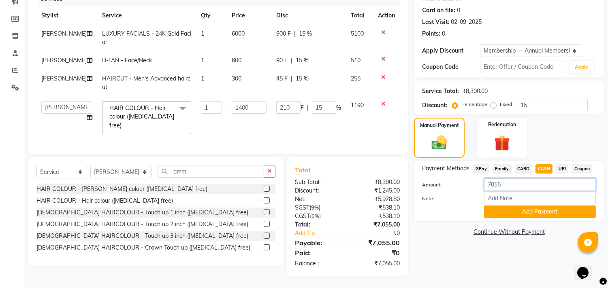
click at [526, 179] on input "7055" at bounding box center [540, 185] width 112 height 13
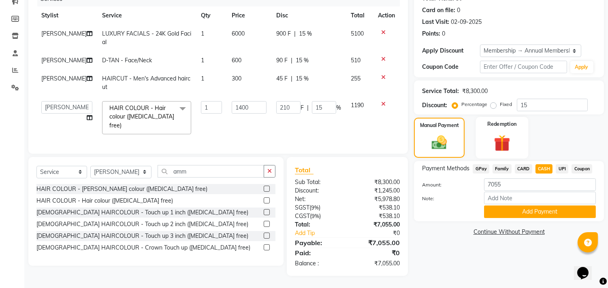
click at [514, 133] on img at bounding box center [502, 143] width 27 height 20
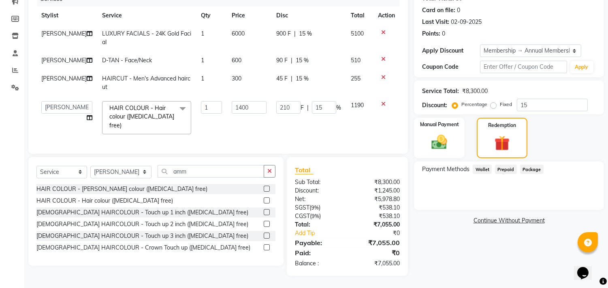
click at [474, 165] on span "Wallet" at bounding box center [482, 169] width 19 height 9
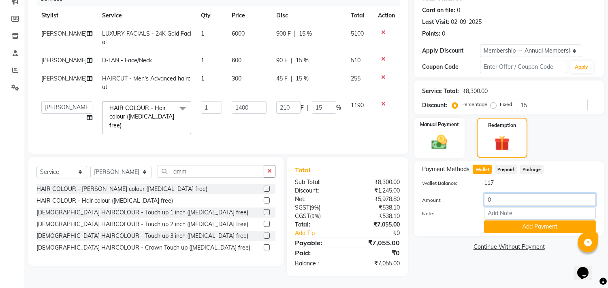
click at [504, 195] on input "0" at bounding box center [540, 200] width 112 height 13
type input "0116"
click at [516, 221] on button "Add Payment" at bounding box center [540, 227] width 112 height 13
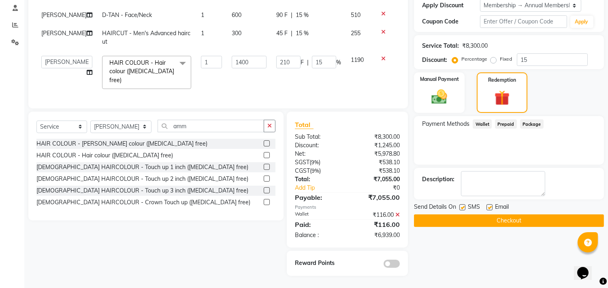
scroll to position [161, 0]
click at [459, 83] on div "Manual Payment" at bounding box center [439, 93] width 53 height 42
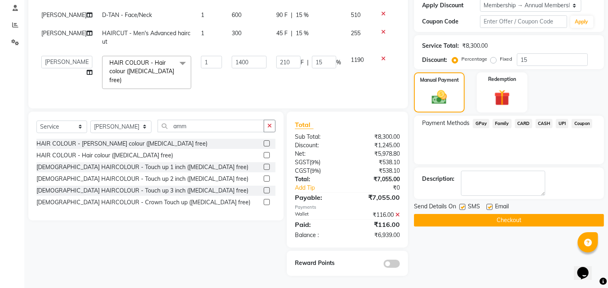
click at [545, 119] on span "CASH" at bounding box center [543, 123] width 17 height 9
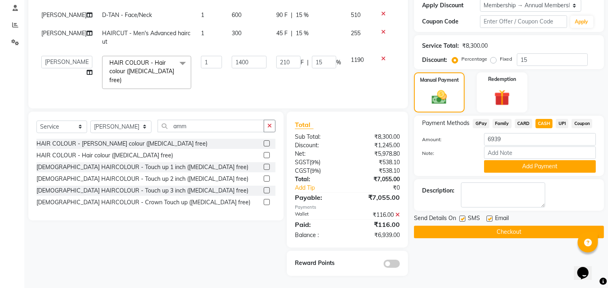
click at [538, 163] on button "Add Payment" at bounding box center [540, 166] width 112 height 13
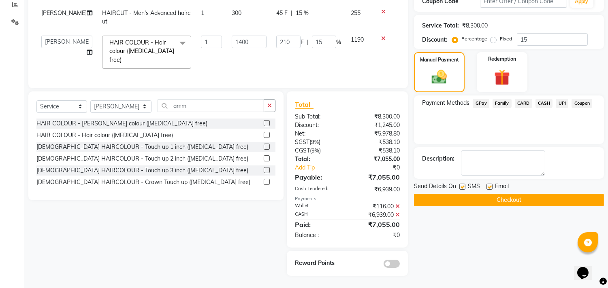
scroll to position [181, 0]
click at [399, 205] on icon at bounding box center [397, 207] width 4 height 6
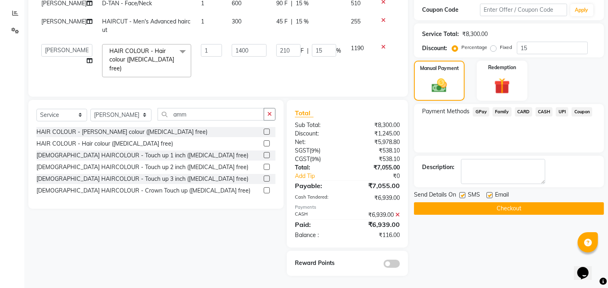
click at [396, 215] on icon at bounding box center [397, 215] width 4 height 6
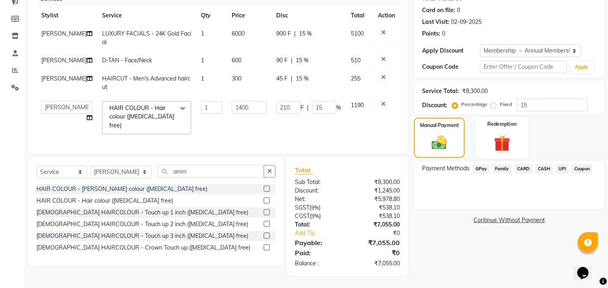
click at [501, 133] on img at bounding box center [502, 143] width 27 height 20
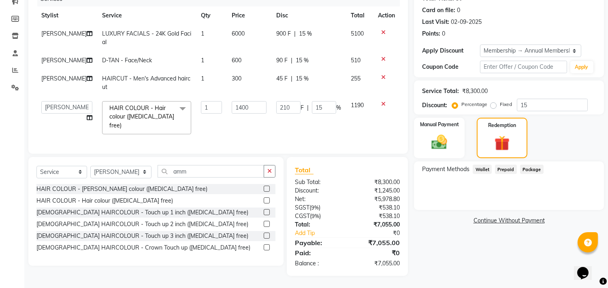
click at [486, 165] on span "Wallet" at bounding box center [482, 169] width 19 height 9
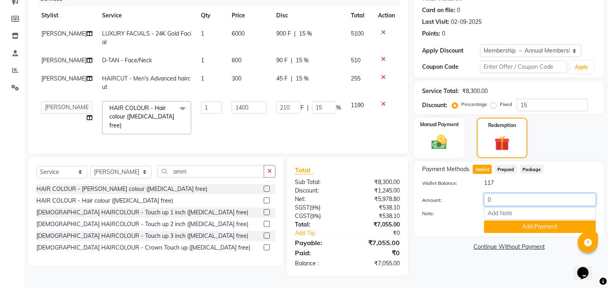
click at [508, 194] on input "0" at bounding box center [540, 200] width 112 height 13
type input "0116"
click at [541, 226] on button "Add Payment" at bounding box center [540, 227] width 112 height 13
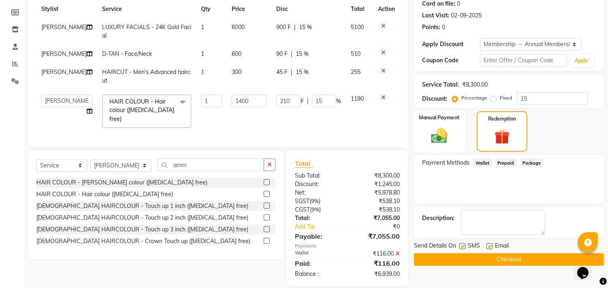
click at [439, 120] on label "Manual Payment" at bounding box center [439, 118] width 41 height 8
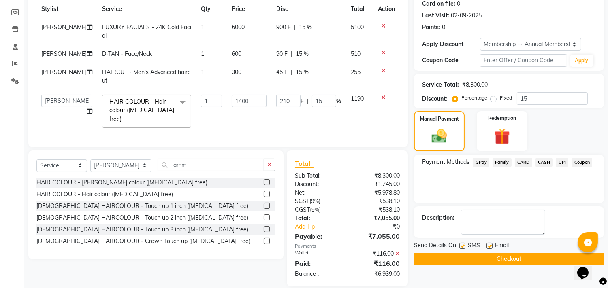
click at [548, 161] on span "CASH" at bounding box center [543, 162] width 17 height 9
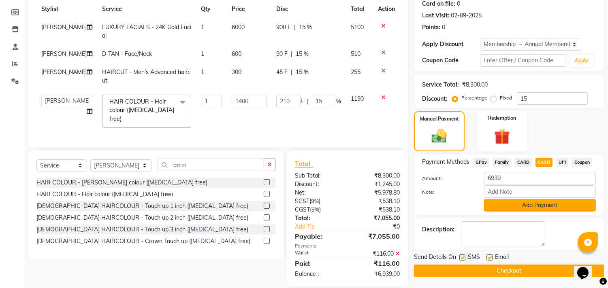
click at [579, 210] on button "Add Payment" at bounding box center [540, 205] width 112 height 13
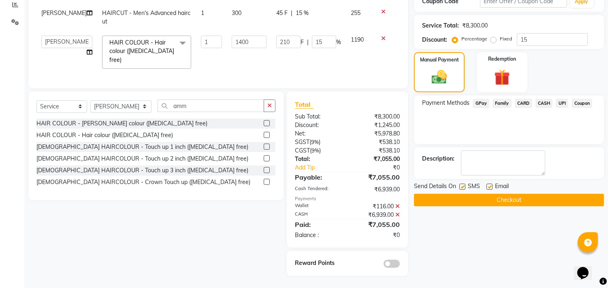
scroll to position [181, 0]
click at [559, 199] on button "Checkout" at bounding box center [509, 200] width 190 height 13
